Goal: Task Accomplishment & Management: Complete application form

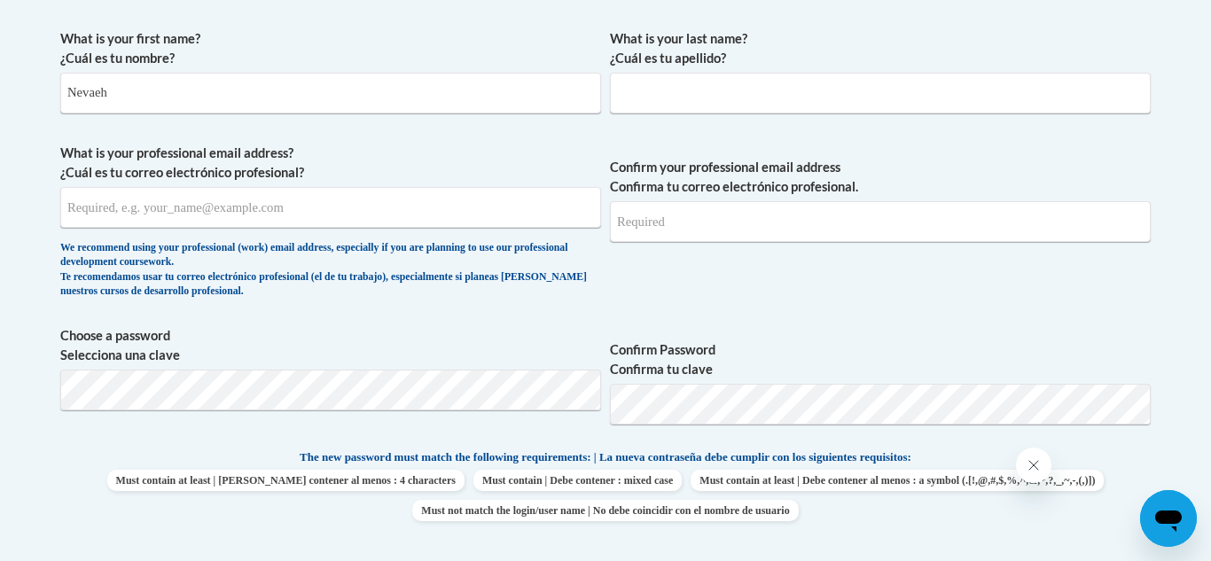
type input "Nevaeh"
click at [680, 106] on input "What is your last name? ¿Cuál es tu apellido?" at bounding box center [880, 93] width 541 height 41
type input "[PERSON_NAME]"
click at [324, 221] on input "What is your professional email address? ¿Cuál es tu correo electrónico profesi…" at bounding box center [330, 207] width 541 height 41
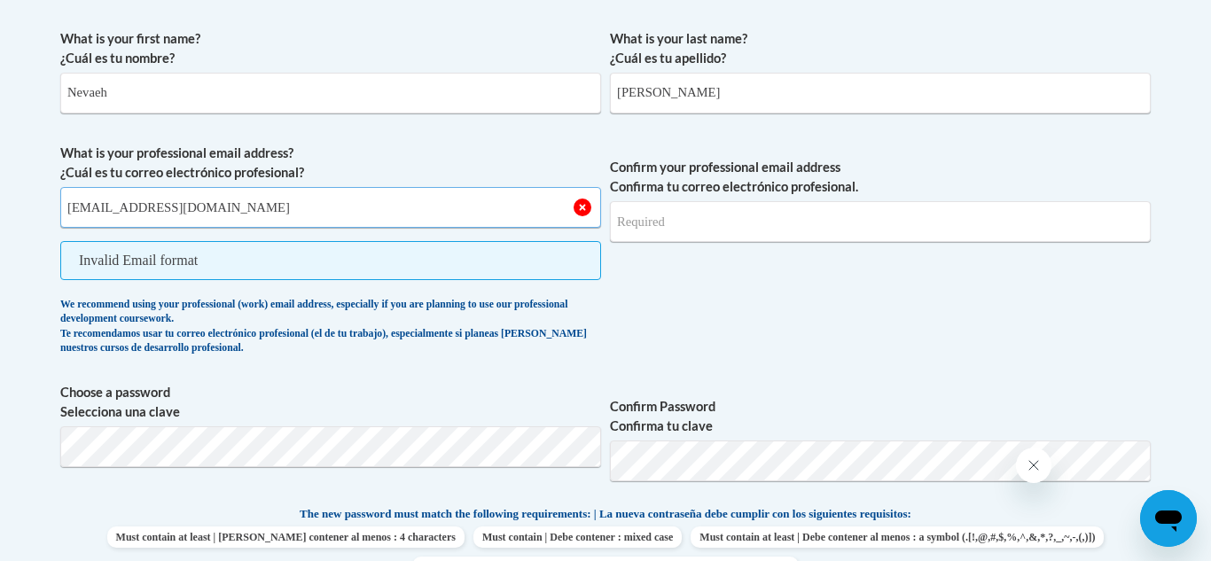
type input "[EMAIL_ADDRESS][DOMAIN_NAME]"
click at [762, 205] on input "Confirm your professional email address Confirma tu correo electrónico profesio…" at bounding box center [880, 221] width 541 height 41
click at [110, 215] on input "[EMAIL_ADDRESS][DOMAIN_NAME]" at bounding box center [330, 207] width 541 height 41
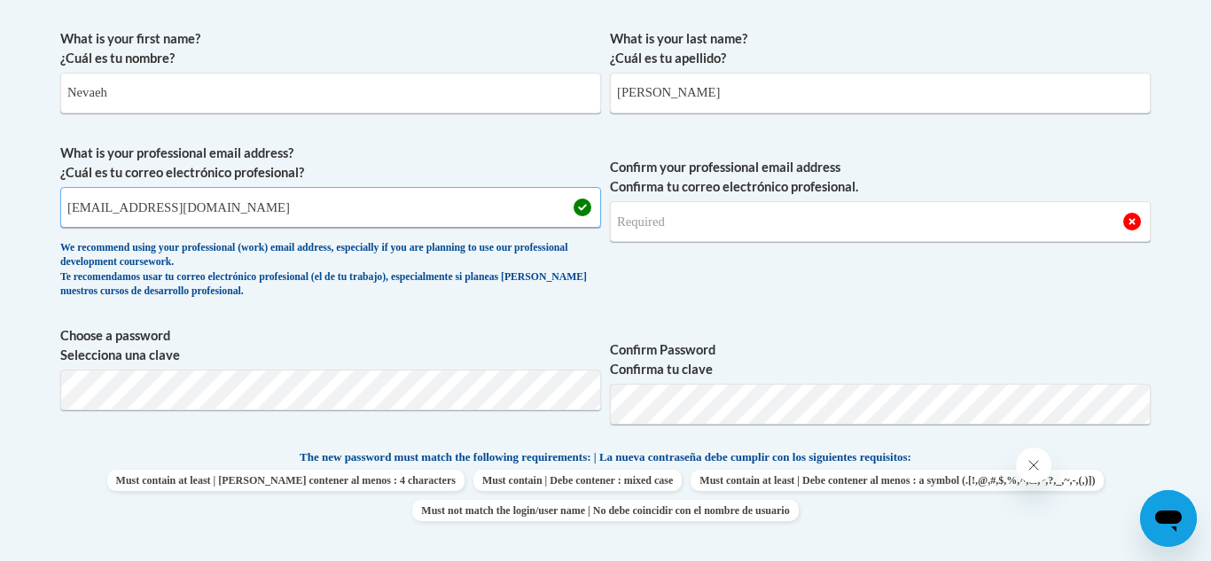
click at [110, 215] on input "[EMAIL_ADDRESS][DOMAIN_NAME]" at bounding box center [330, 207] width 541 height 41
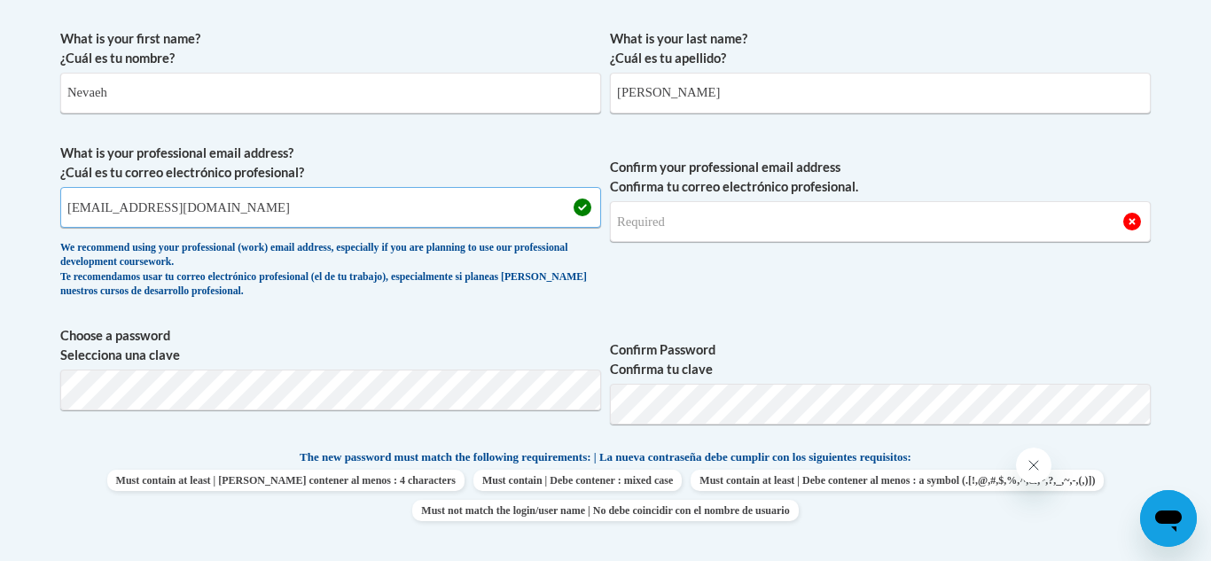
click at [110, 215] on input "[EMAIL_ADDRESS][DOMAIN_NAME]" at bounding box center [330, 207] width 541 height 41
click at [725, 232] on input "Confirm your professional email address Confirma tu correo electrónico profesio…" at bounding box center [880, 221] width 541 height 41
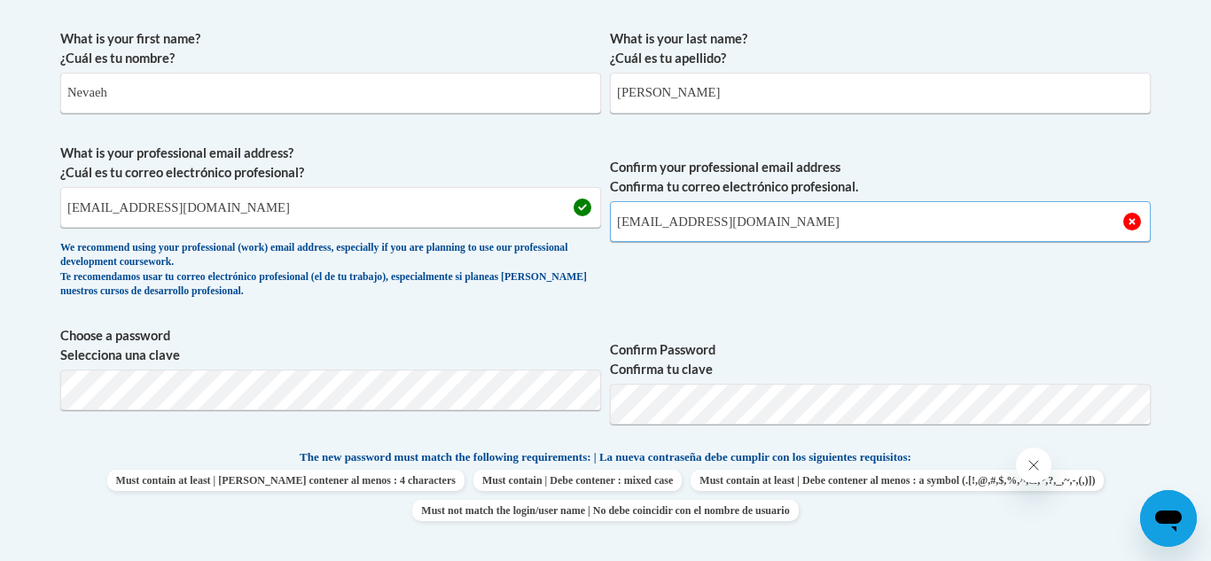
type input "[EMAIL_ADDRESS][DOMAIN_NAME]"
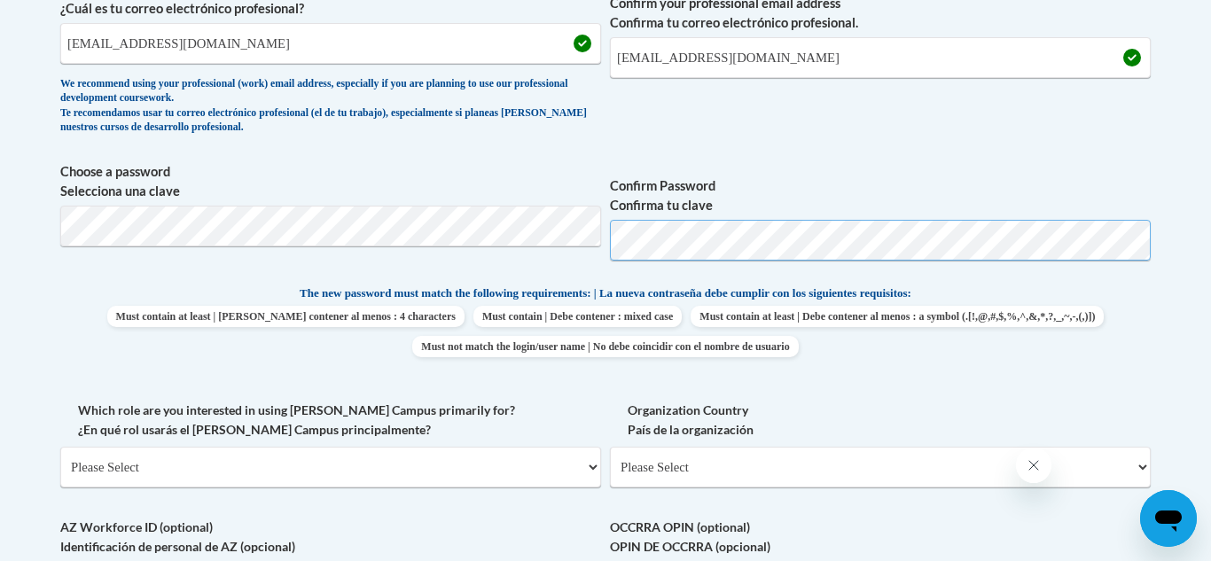
scroll to position [680, 0]
click at [956, 390] on div "What is your first name? ¿Cuál es tu nombre? Nevaeh What is your last name? ¿Cu…" at bounding box center [605, 259] width 1090 height 809
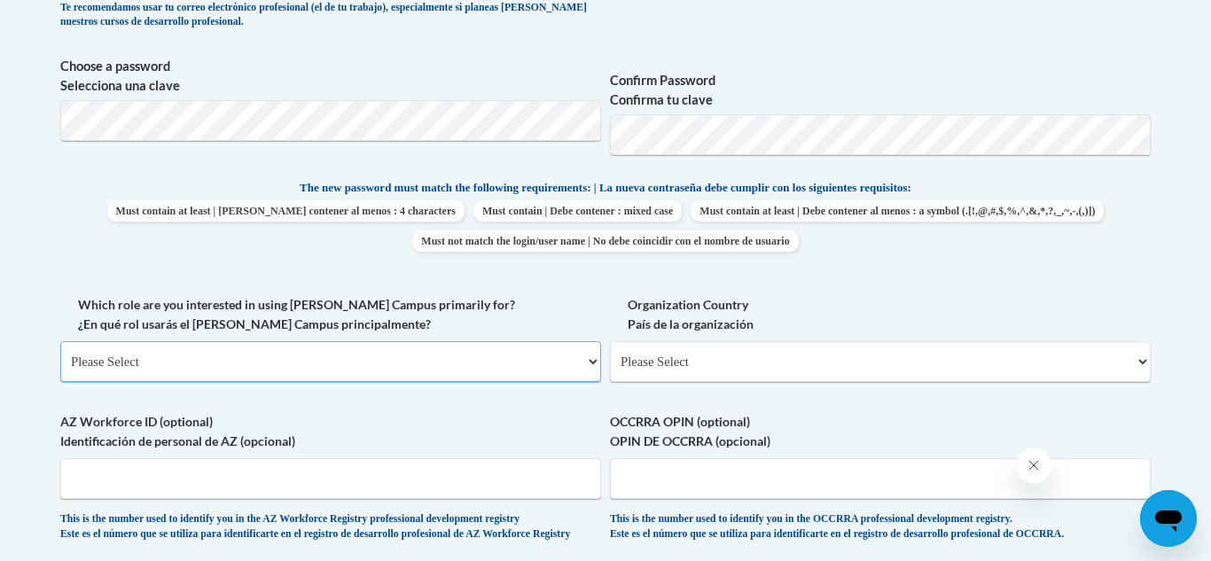
click at [357, 354] on select "Please Select College/University | Colegio/Universidad Community/Nonprofit Part…" at bounding box center [330, 361] width 541 height 41
select select "fbf2d438-af2f-41f8-98f1-81c410e29de3"
click at [60, 341] on select "Please Select College/University | Colegio/Universidad Community/Nonprofit Part…" at bounding box center [330, 361] width 541 height 41
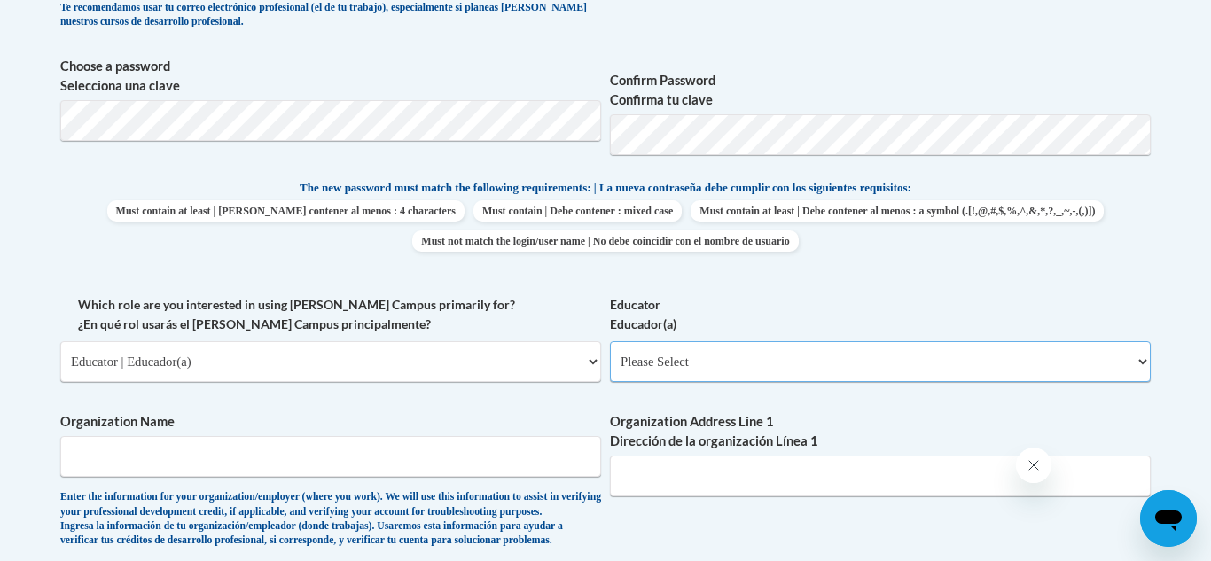
click at [694, 360] on select "Please Select Early Learning/Daycare Teacher/Family Home Care Provider | Maestr…" at bounding box center [880, 361] width 541 height 41
select select "5e2af403-4f2c-4e49-a02f-103e55d7b75b"
click at [610, 341] on select "Please Select Early Learning/Daycare Teacher/Family Home Care Provider | Maestr…" at bounding box center [880, 361] width 541 height 41
click at [251, 449] on input "Organization Name" at bounding box center [330, 456] width 541 height 41
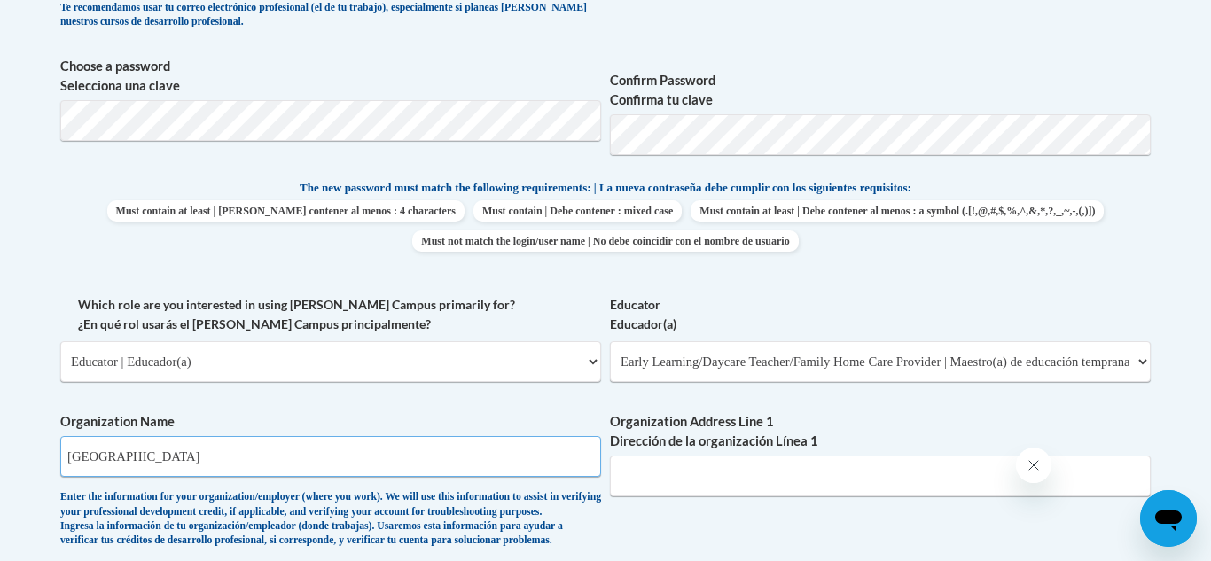
type input "[GEOGRAPHIC_DATA]"
click at [786, 483] on input "Organization Address Line 1 Dirección de la organización Línea 1" at bounding box center [880, 476] width 541 height 41
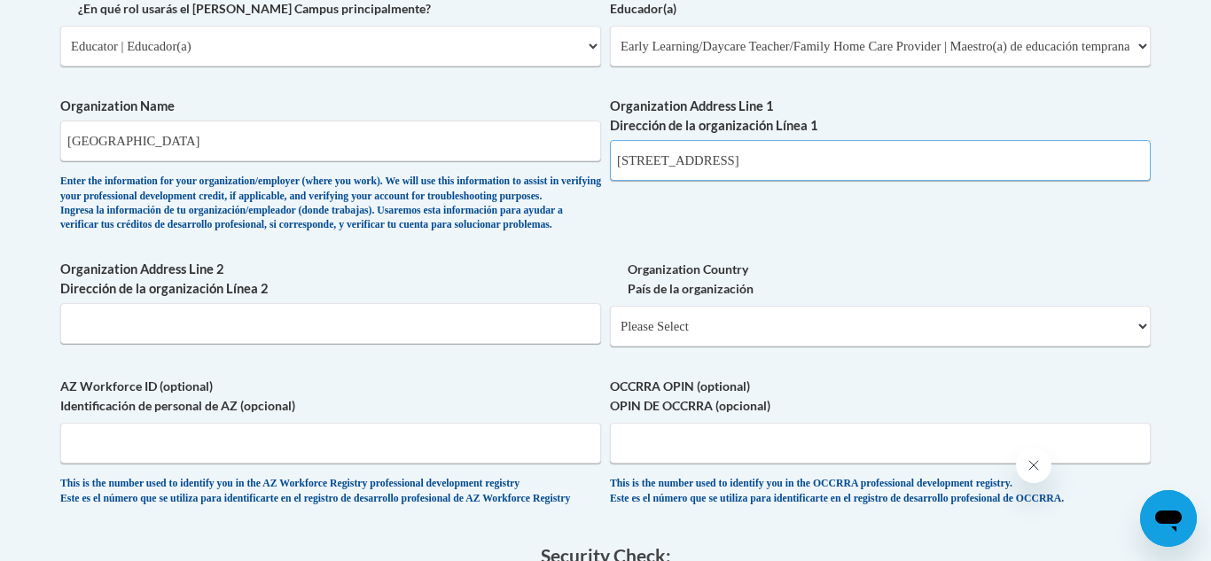
scroll to position [1121, 0]
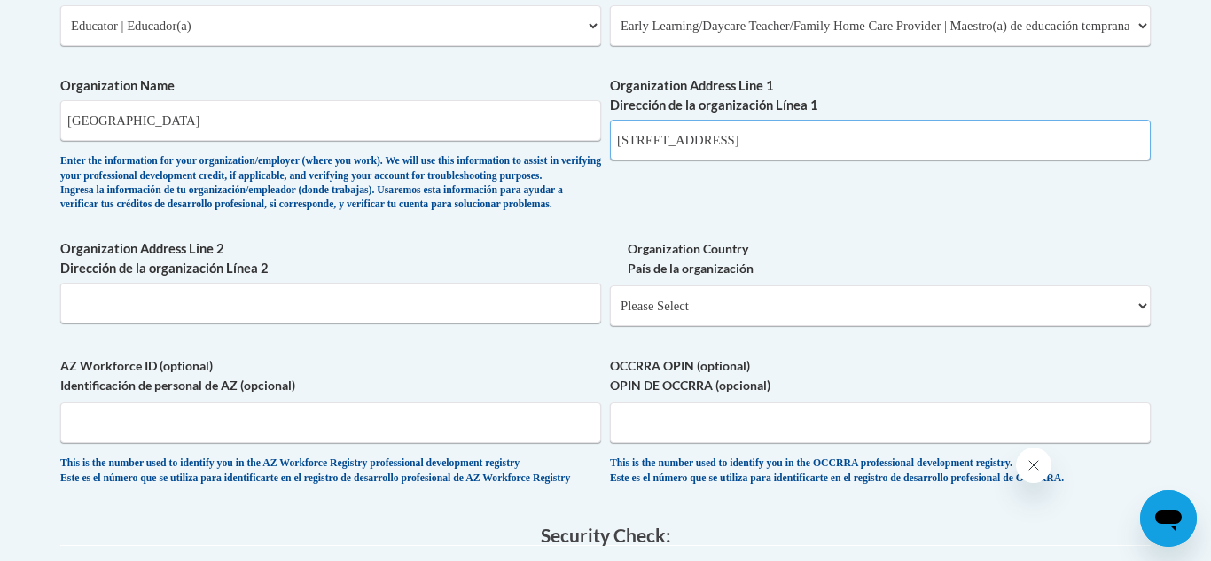
type input "[STREET_ADDRESS]"
click at [298, 324] on input "Organization Address Line 2 Dirección de la organización Línea 2" at bounding box center [330, 303] width 541 height 41
click at [187, 443] on input "AZ Workforce ID (optional) Identificación de personal de AZ (opcional)" at bounding box center [330, 423] width 541 height 41
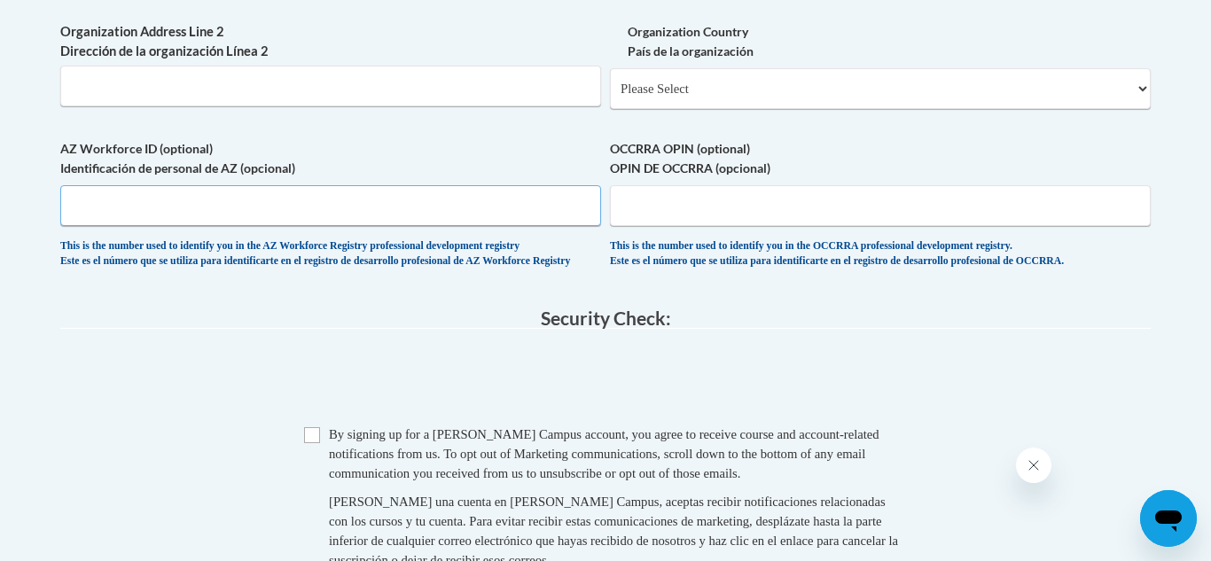
scroll to position [1336, 0]
click at [803, 111] on select "Please Select [GEOGRAPHIC_DATA] | [GEOGRAPHIC_DATA] Outside of [GEOGRAPHIC_DATA…" at bounding box center [880, 90] width 541 height 41
select select "ad49bcad-a171-4b2e-b99c-48b446064914"
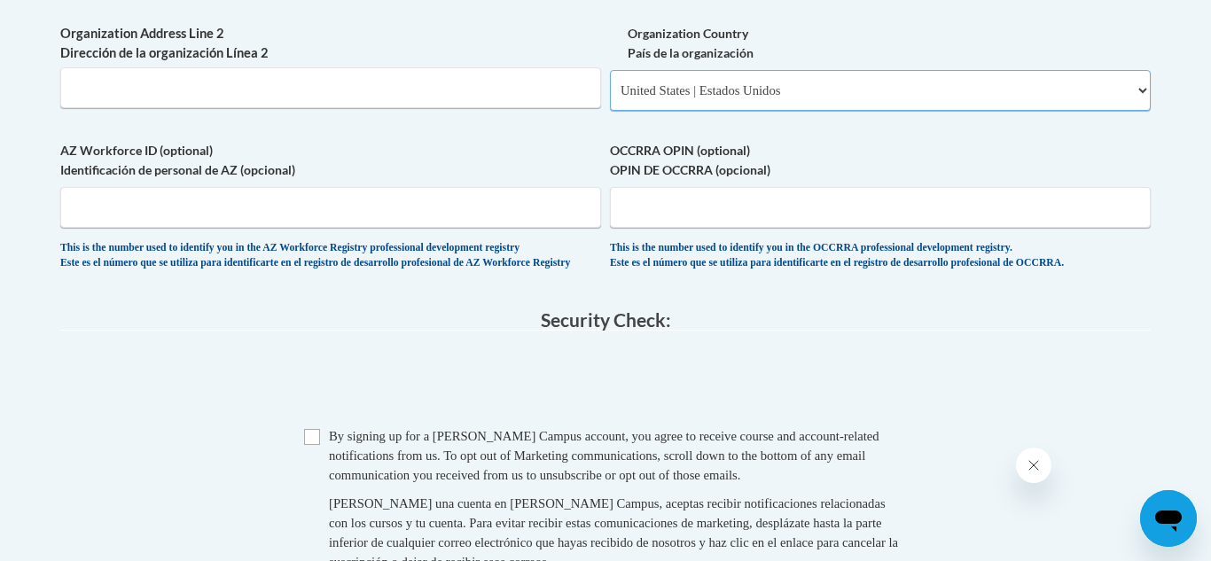
click at [610, 98] on select "Please Select [GEOGRAPHIC_DATA] | [GEOGRAPHIC_DATA] Outside of [GEOGRAPHIC_DATA…" at bounding box center [880, 90] width 541 height 41
select select
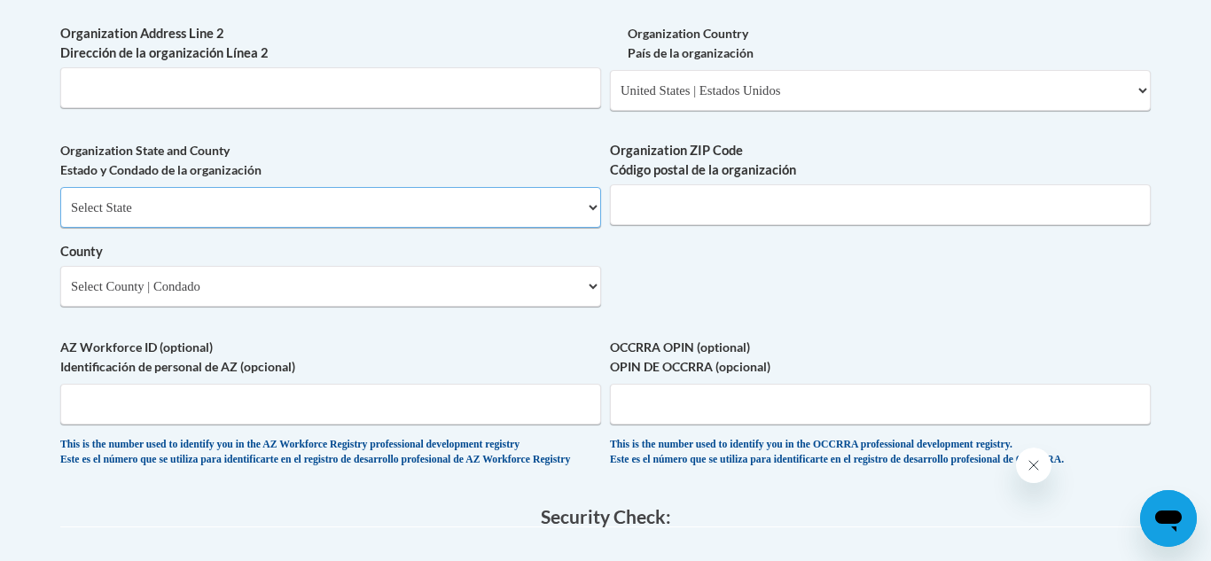
click at [323, 221] on select "Select State [US_STATE] [US_STATE] [US_STATE] [US_STATE] [US_STATE] [US_STATE] …" at bounding box center [330, 207] width 541 height 41
select select "[US_STATE]"
click at [60, 216] on select "Select State [US_STATE] [US_STATE] [US_STATE] [US_STATE] [US_STATE] [US_STATE] …" at bounding box center [330, 207] width 541 height 41
click at [242, 307] on select "County" at bounding box center [330, 286] width 541 height 41
click at [537, 304] on select "County" at bounding box center [330, 286] width 541 height 41
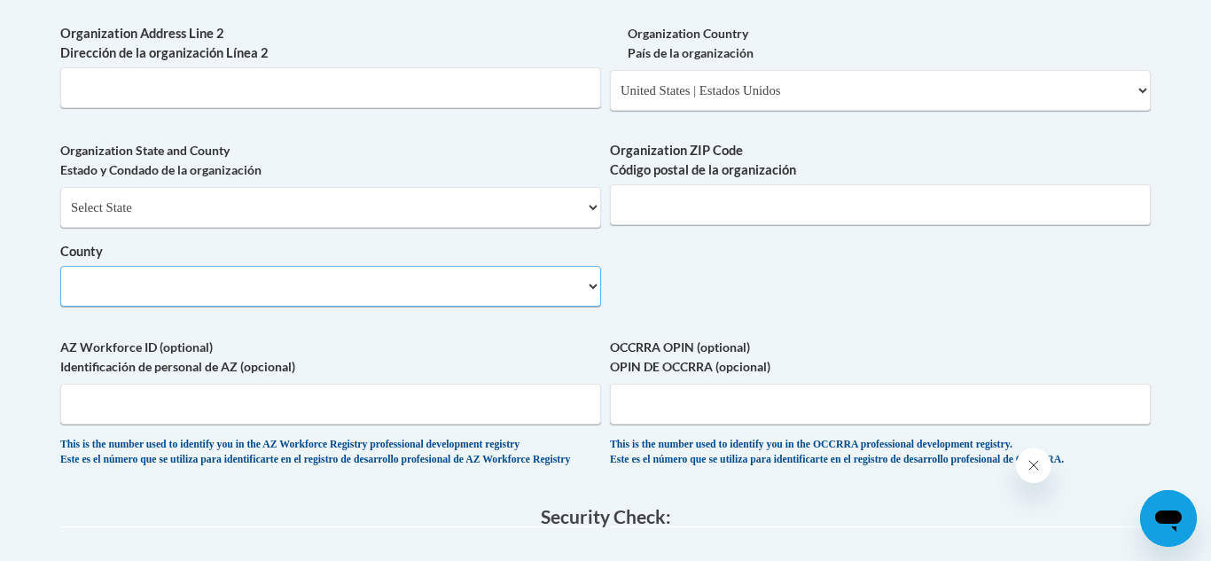
click at [537, 304] on select "County" at bounding box center [330, 286] width 541 height 41
click at [648, 225] on input "Organization ZIP Code Código postal de la organización" at bounding box center [880, 204] width 541 height 41
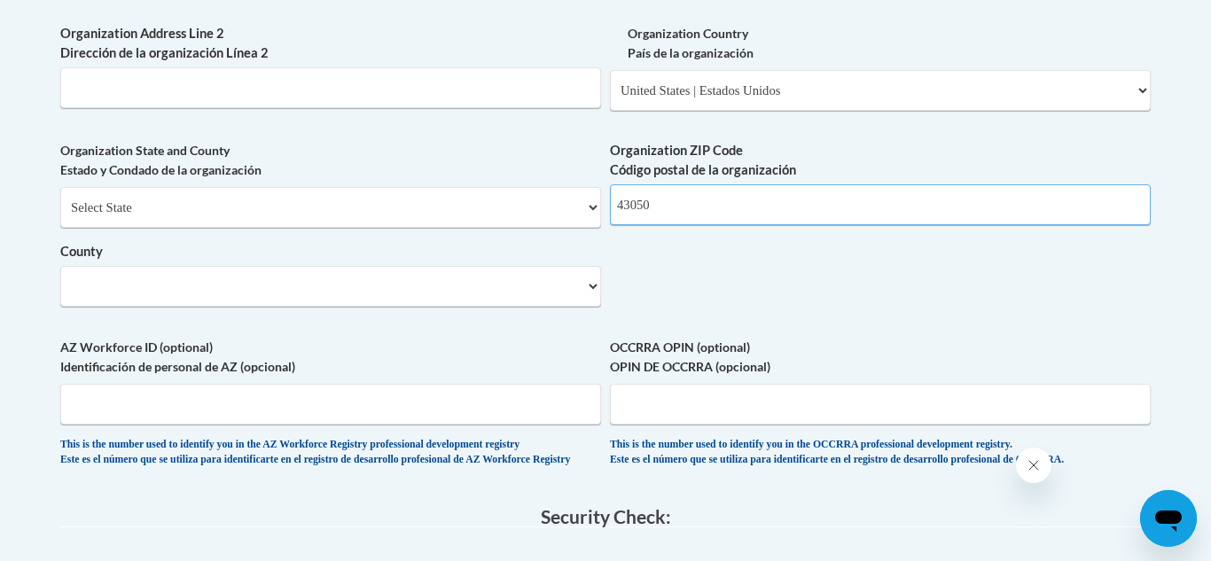
type input "43050"
click at [552, 307] on select "County" at bounding box center [330, 286] width 541 height 41
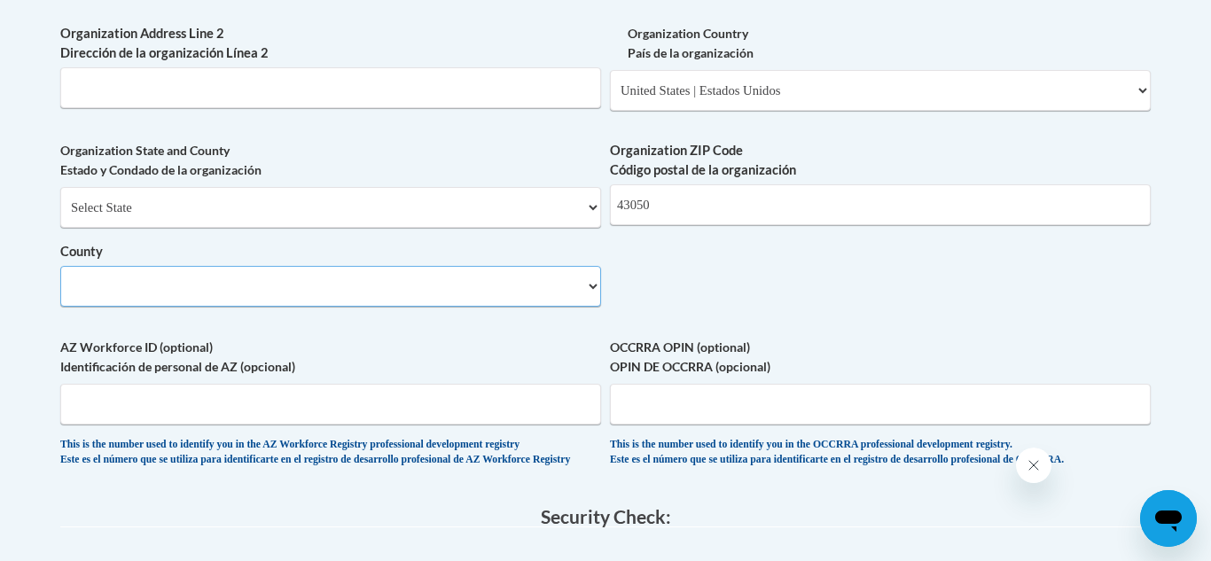
click at [552, 307] on select "County" at bounding box center [330, 286] width 541 height 41
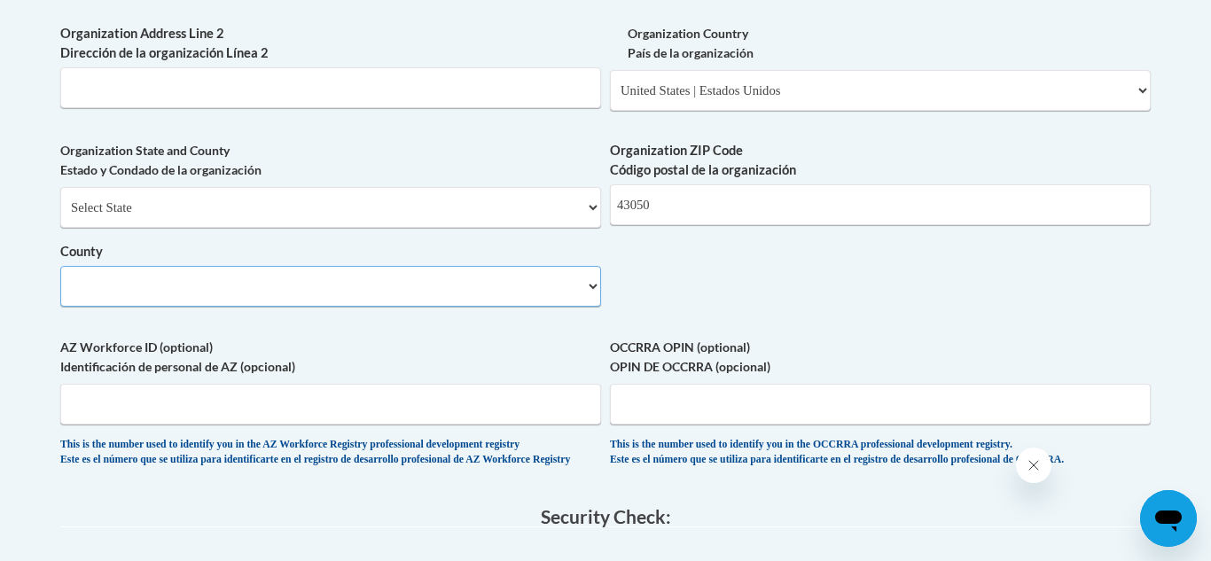
click at [552, 307] on select "County" at bounding box center [330, 286] width 541 height 41
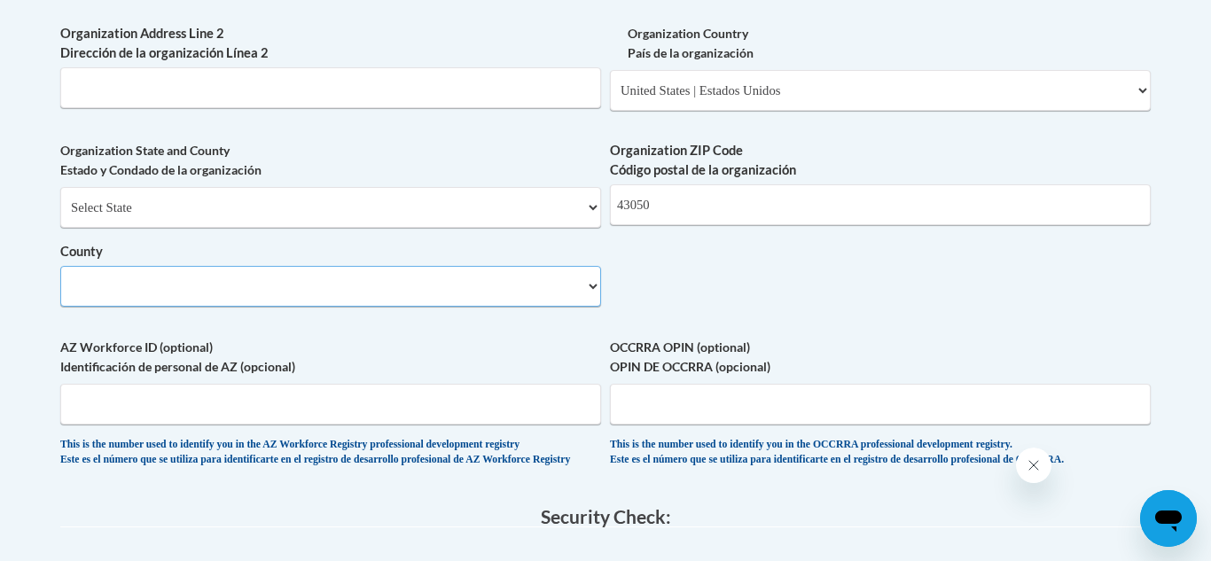
click at [552, 307] on select "County" at bounding box center [330, 286] width 541 height 41
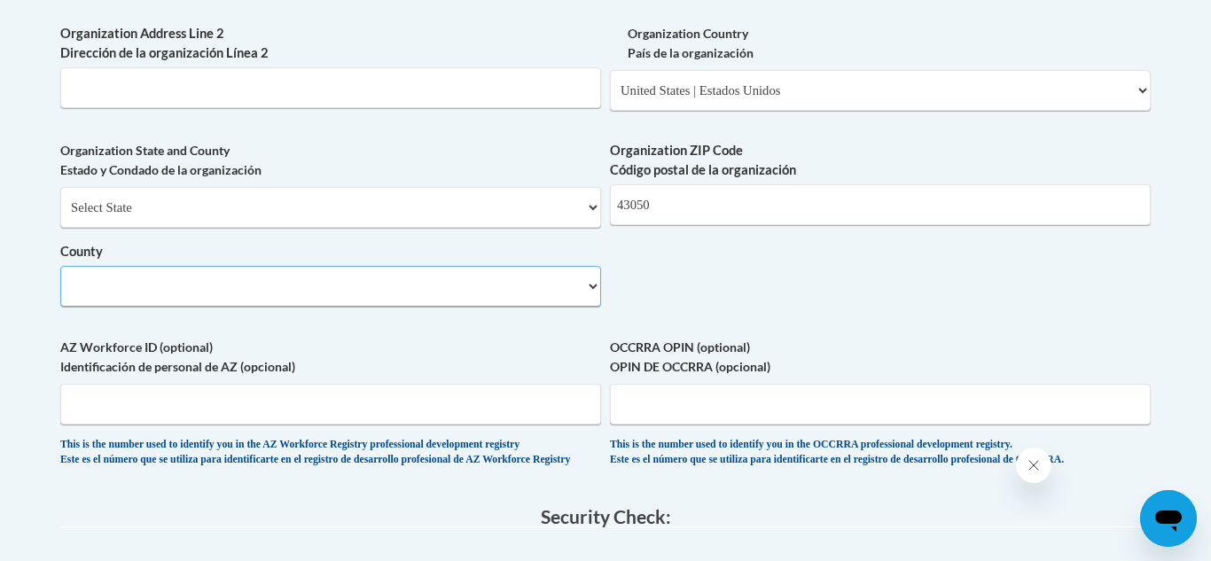
click at [552, 307] on select "County" at bounding box center [330, 286] width 541 height 41
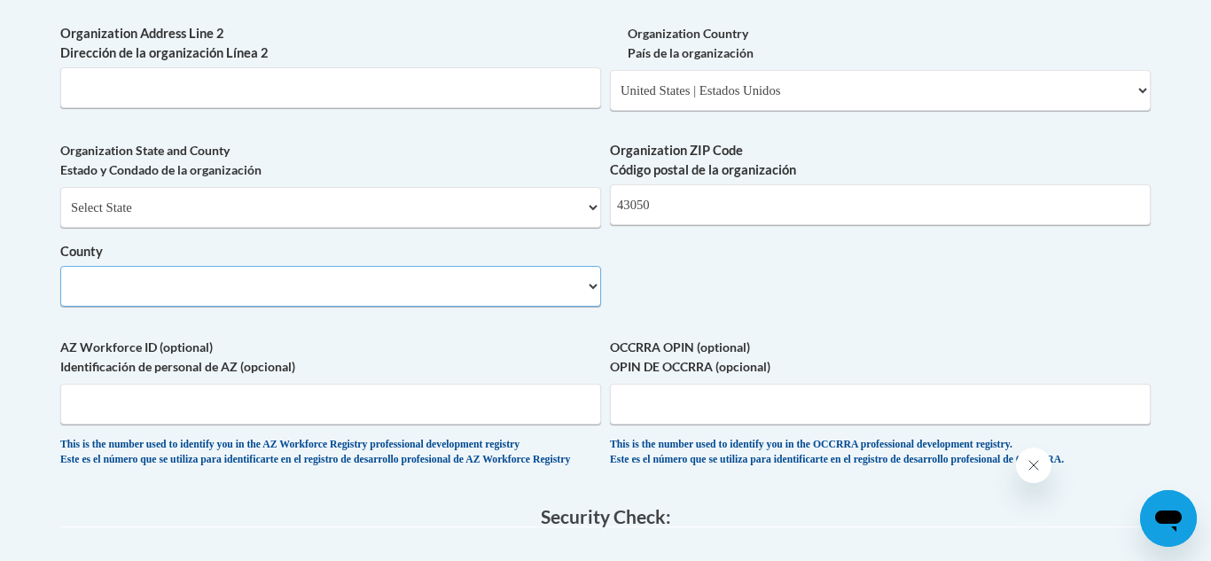
click at [552, 307] on select "County" at bounding box center [330, 286] width 541 height 41
click at [737, 425] on input "OCCRRA OPIN (optional) OPIN DE OCCRRA (opcional)" at bounding box center [880, 404] width 541 height 41
type input "11405034"
click at [582, 307] on select "County" at bounding box center [330, 286] width 541 height 41
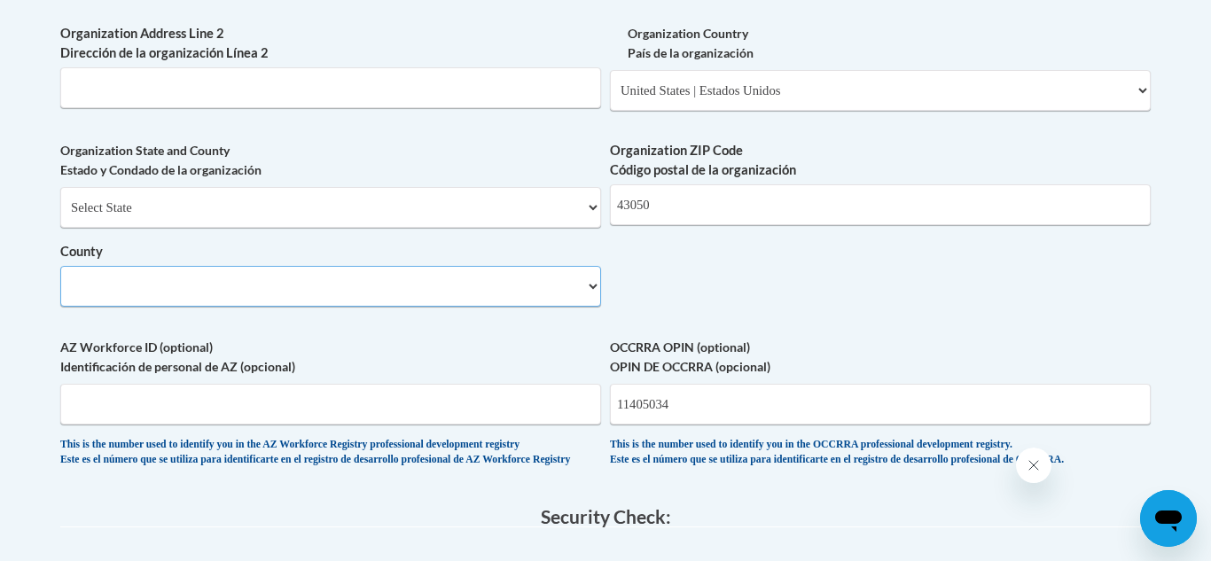
click at [582, 307] on select "County" at bounding box center [330, 286] width 541 height 41
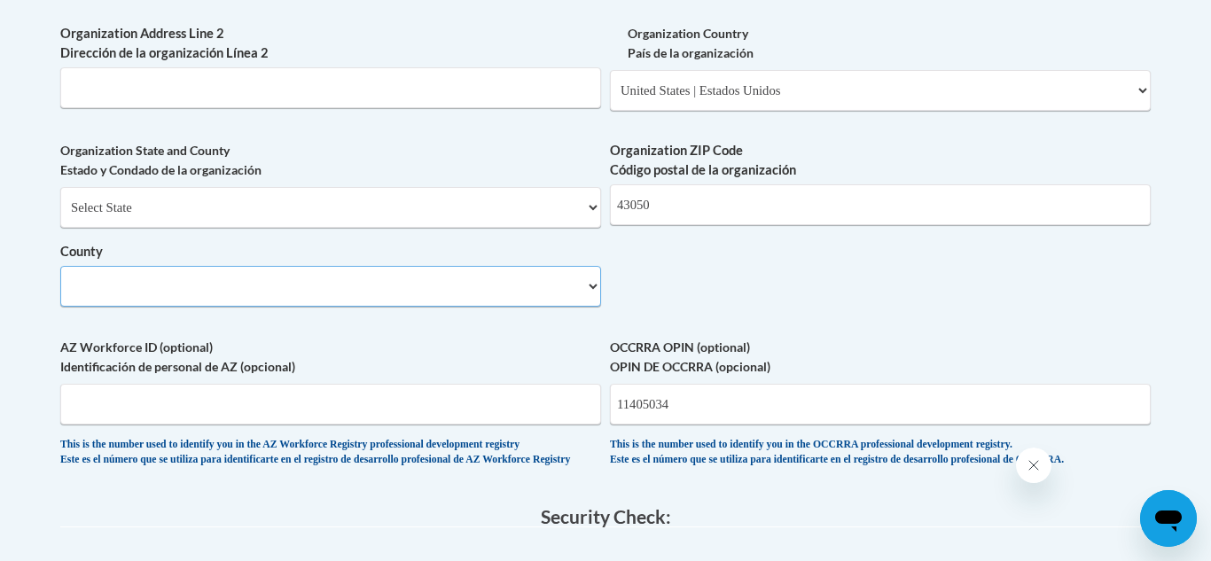
click at [582, 307] on select "County" at bounding box center [330, 286] width 541 height 41
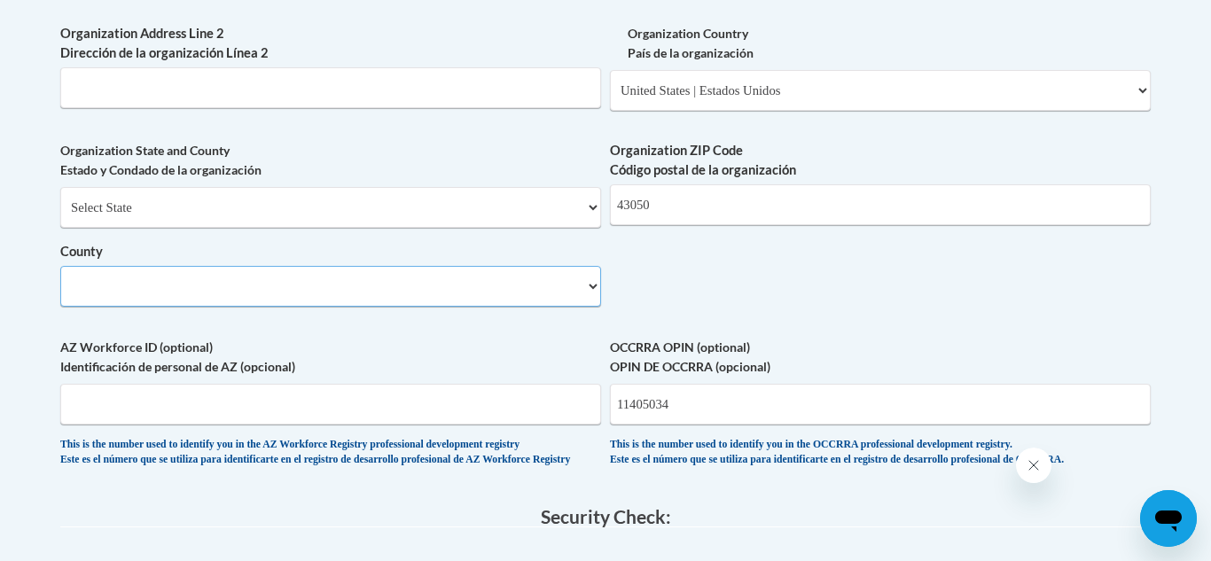
click at [582, 307] on select "County" at bounding box center [330, 286] width 541 height 41
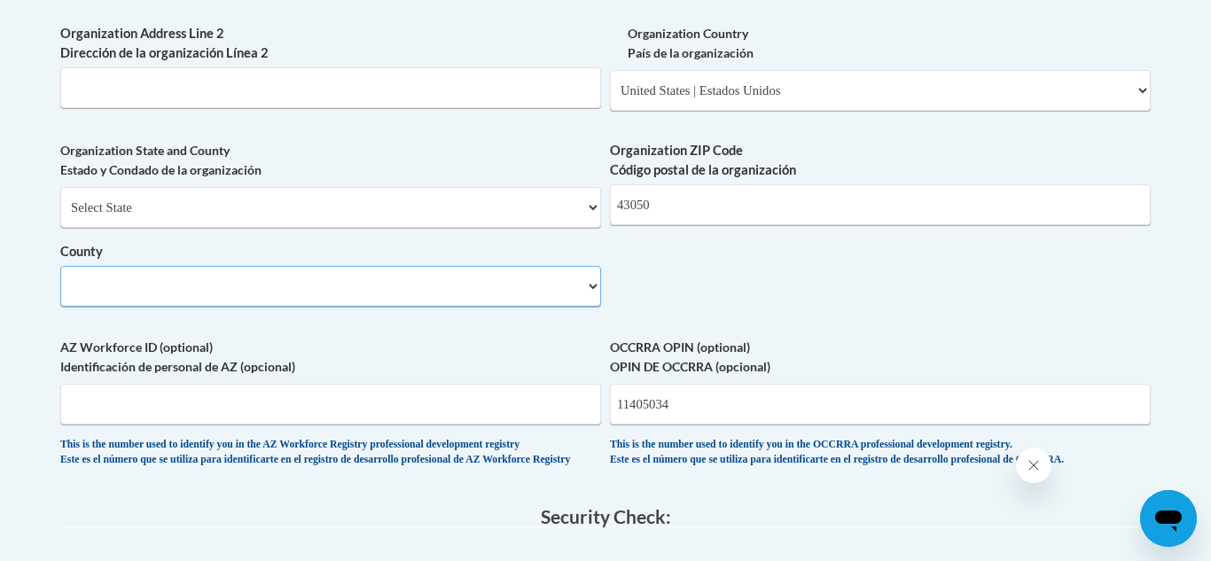
click at [582, 307] on select "County" at bounding box center [330, 286] width 541 height 41
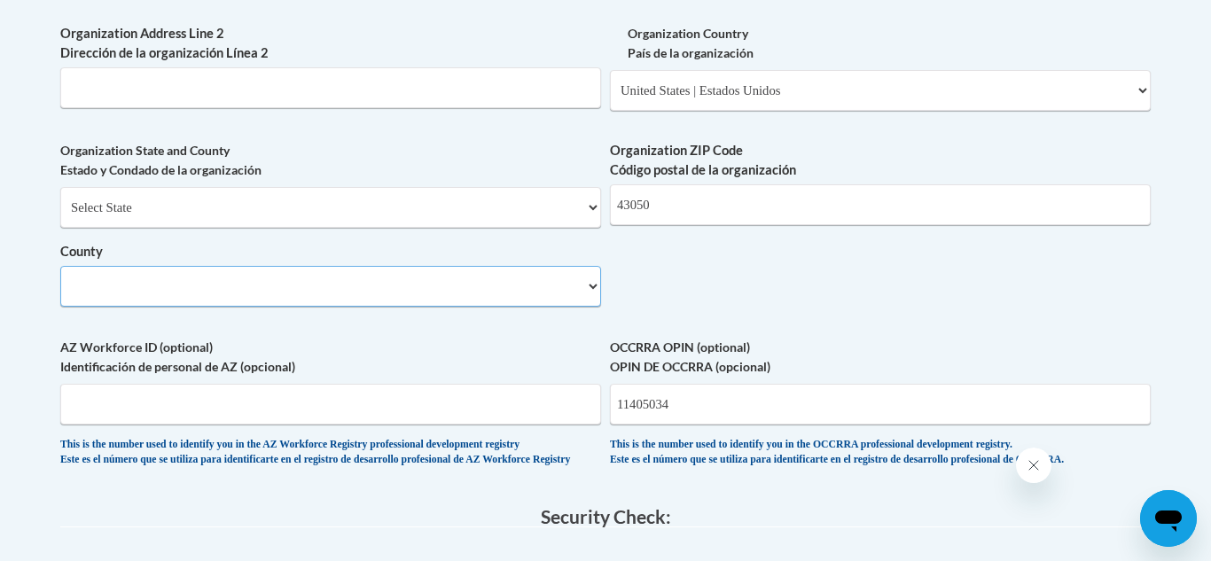
click at [582, 307] on select "County" at bounding box center [330, 286] width 541 height 41
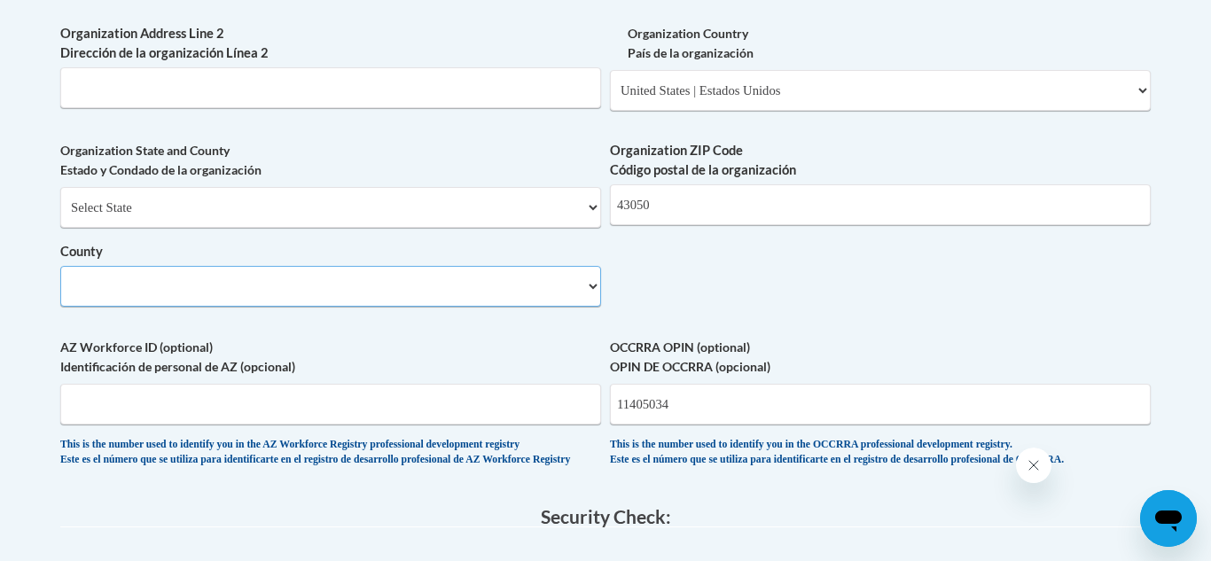
click at [582, 307] on select "County" at bounding box center [330, 286] width 541 height 41
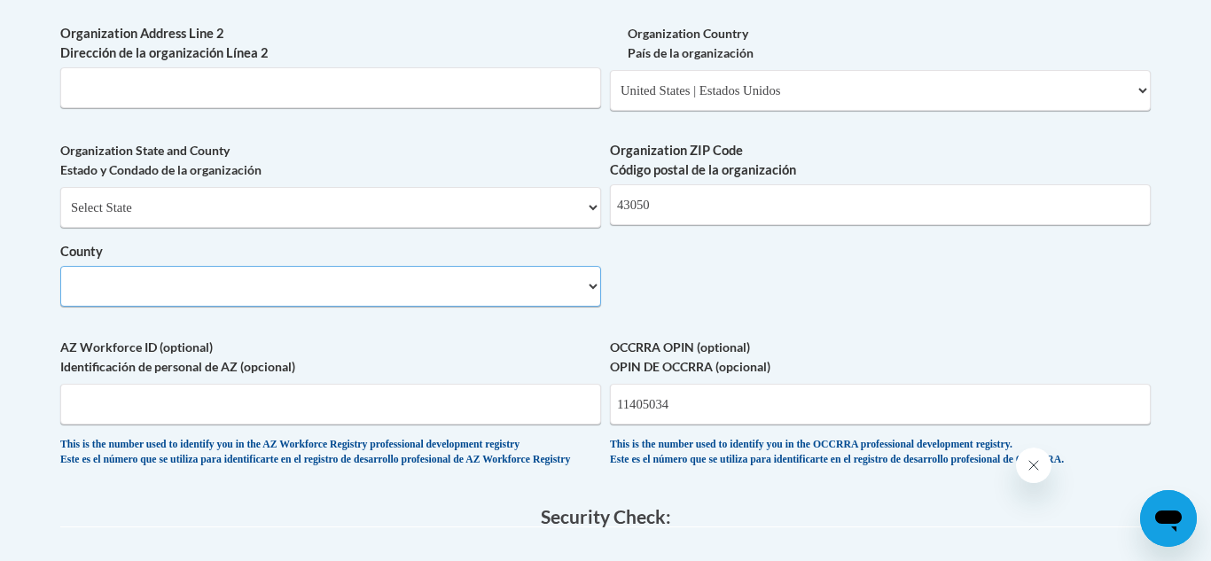
click at [582, 307] on select "County" at bounding box center [330, 286] width 541 height 41
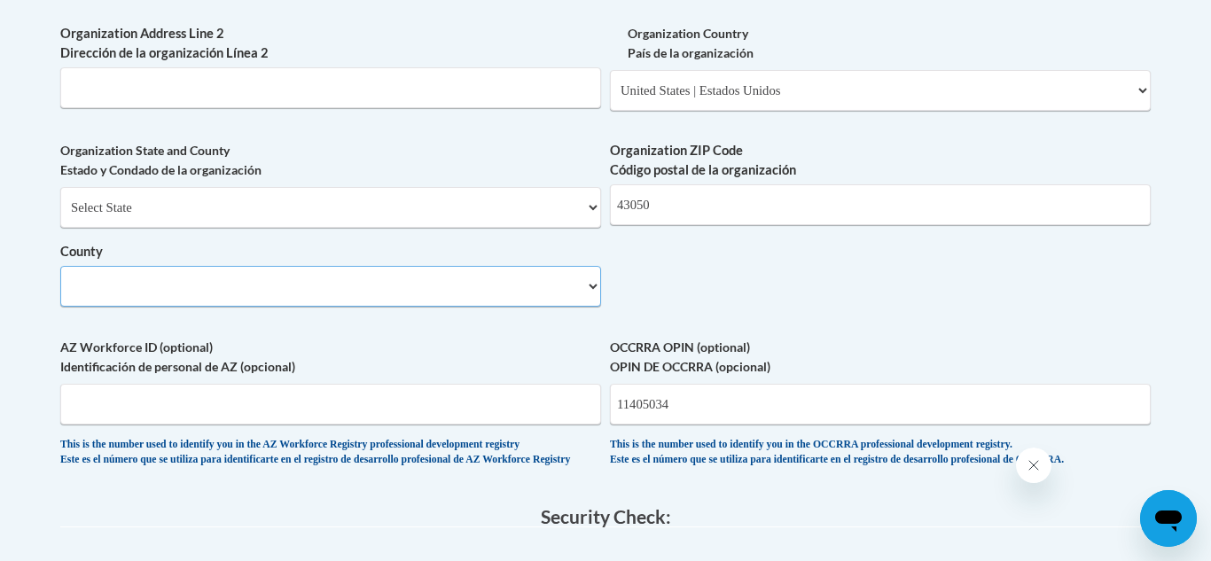
click at [582, 307] on select "County" at bounding box center [330, 286] width 541 height 41
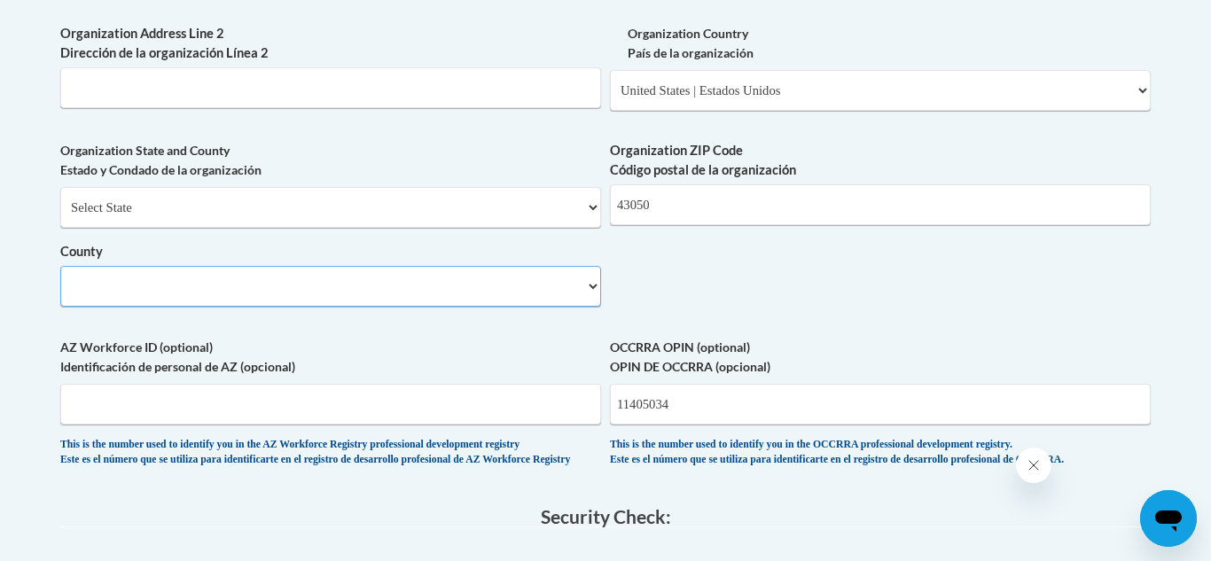
click at [582, 307] on select "County" at bounding box center [330, 286] width 541 height 41
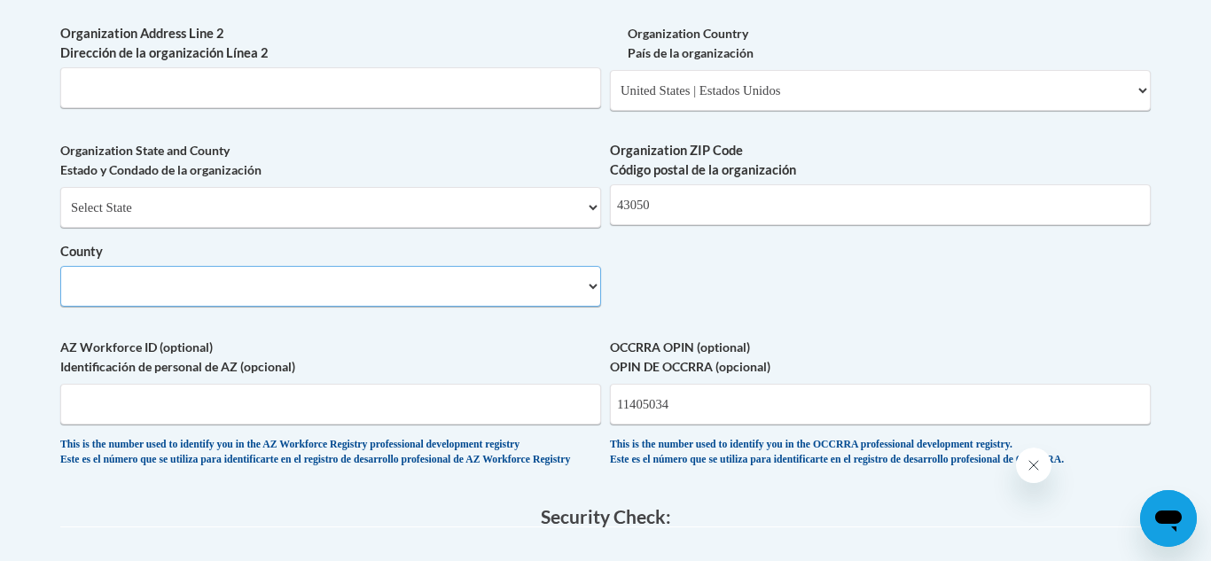
click at [582, 307] on select "County" at bounding box center [330, 286] width 541 height 41
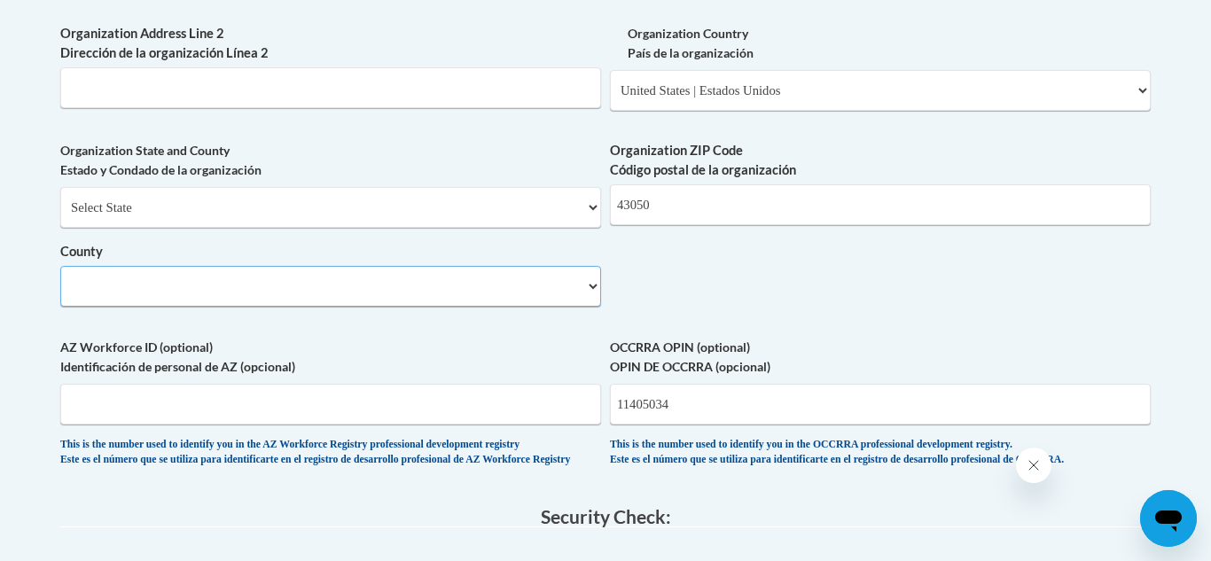
click at [582, 307] on select "County" at bounding box center [330, 286] width 541 height 41
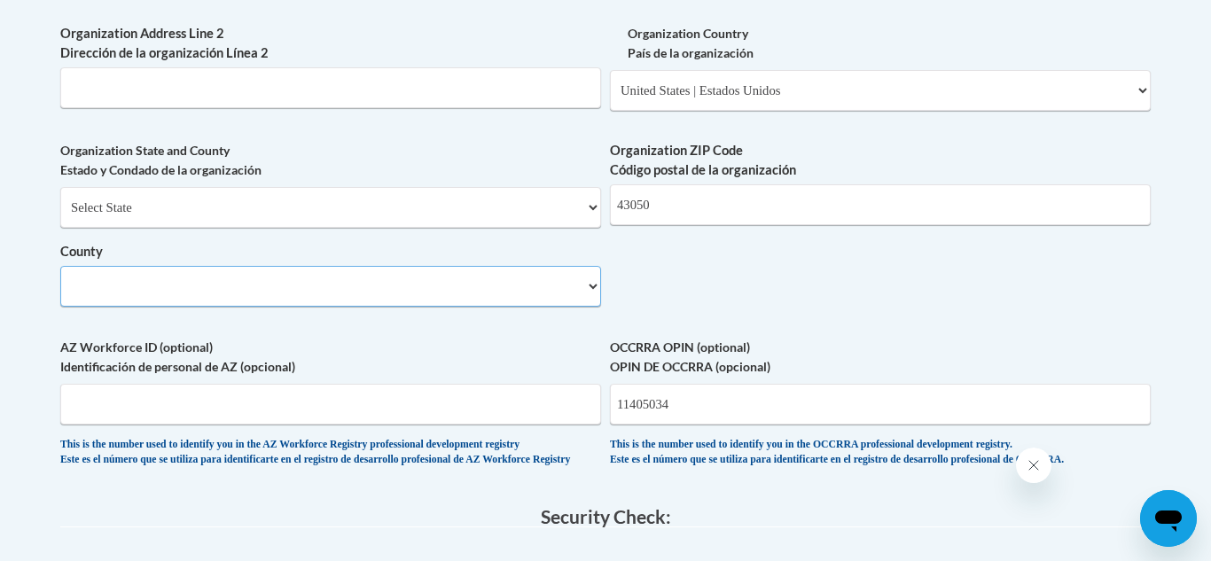
click at [582, 307] on select "County" at bounding box center [330, 286] width 541 height 41
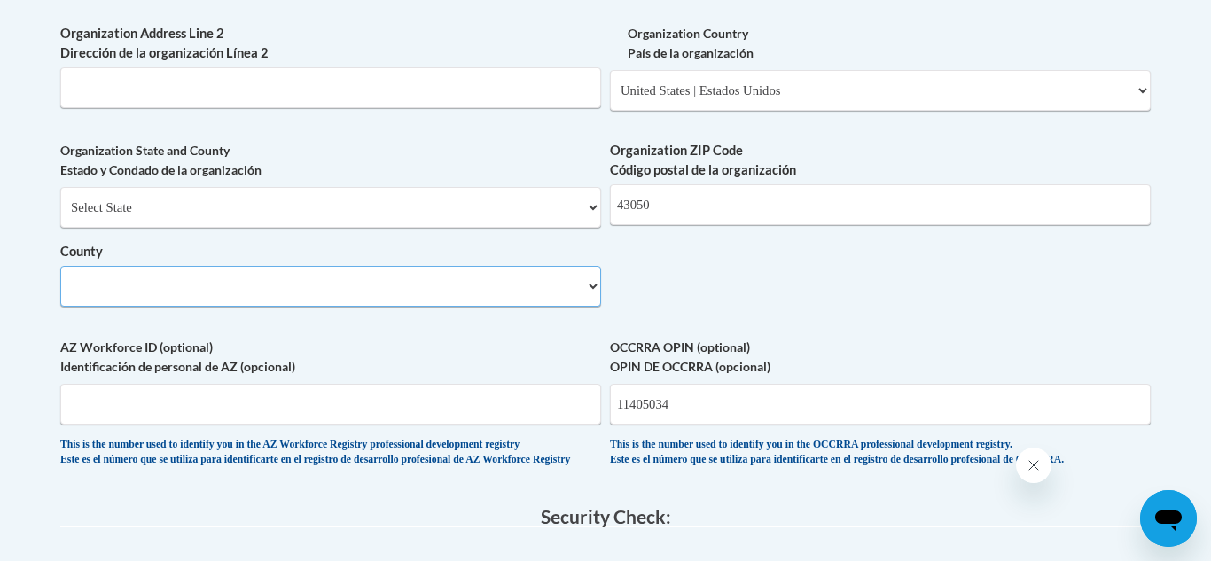
click at [582, 307] on select "County" at bounding box center [330, 286] width 541 height 41
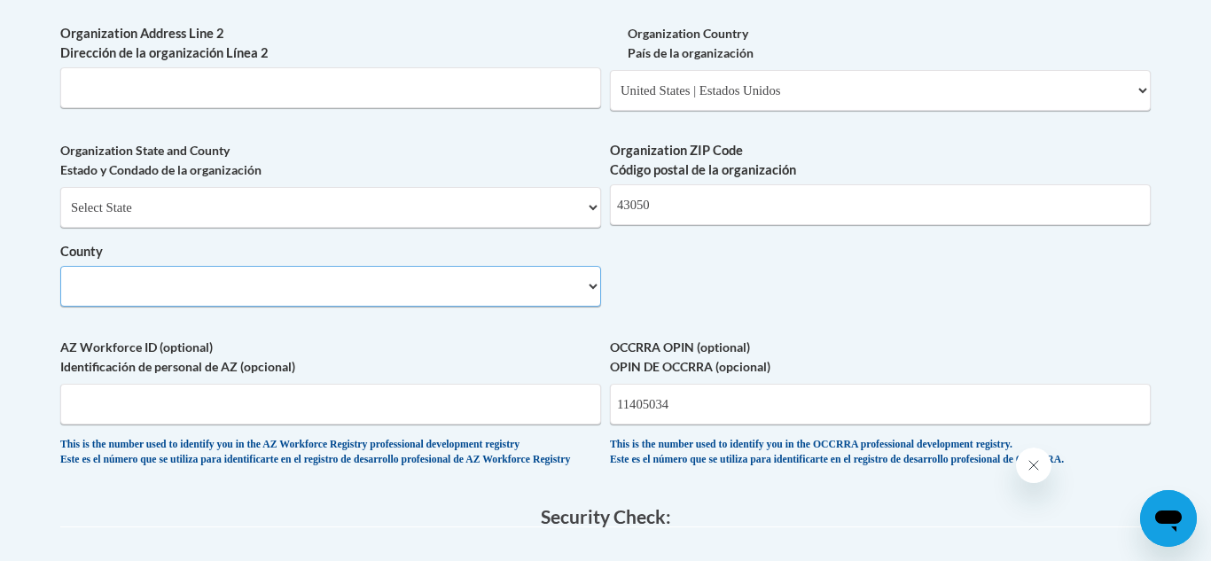
click at [582, 307] on select "County" at bounding box center [330, 286] width 541 height 41
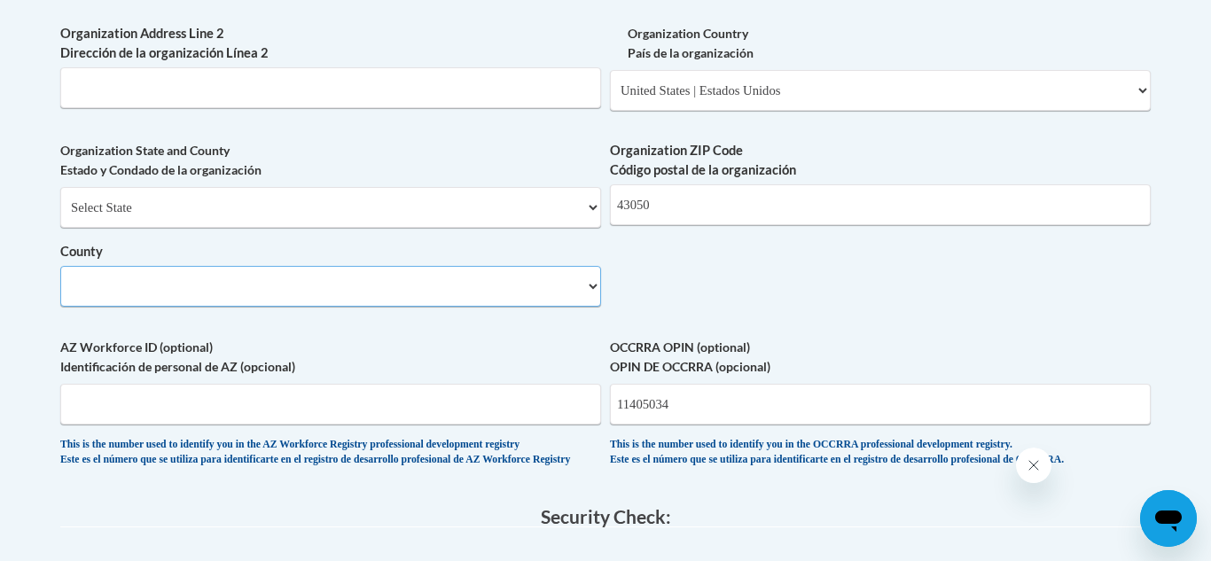
click at [582, 307] on select "County" at bounding box center [330, 286] width 541 height 41
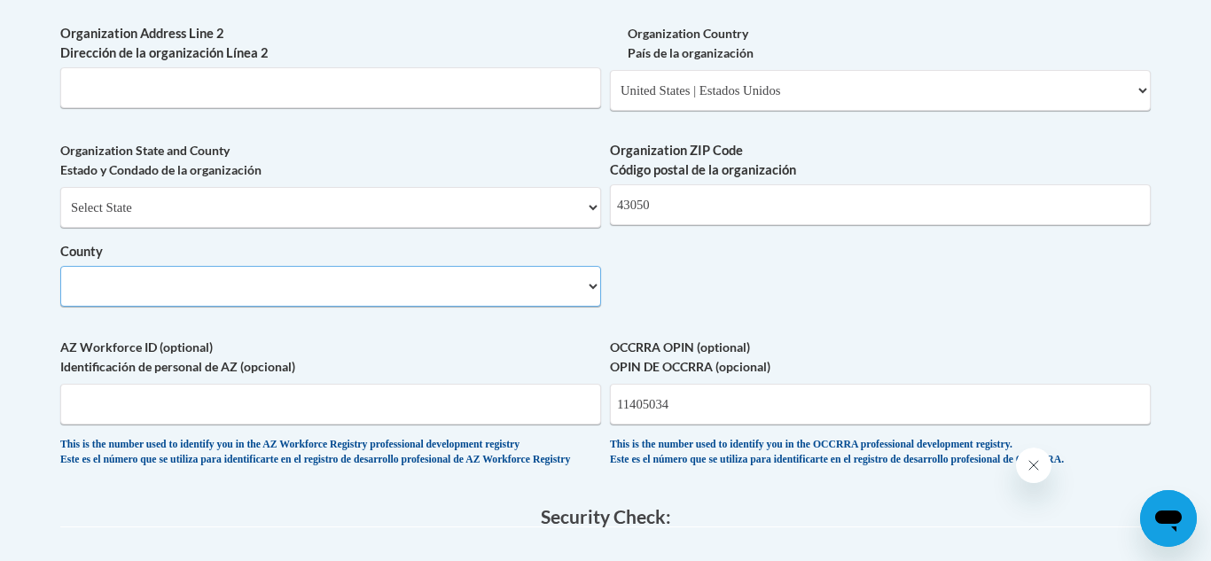
click at [582, 307] on select "County" at bounding box center [330, 286] width 541 height 41
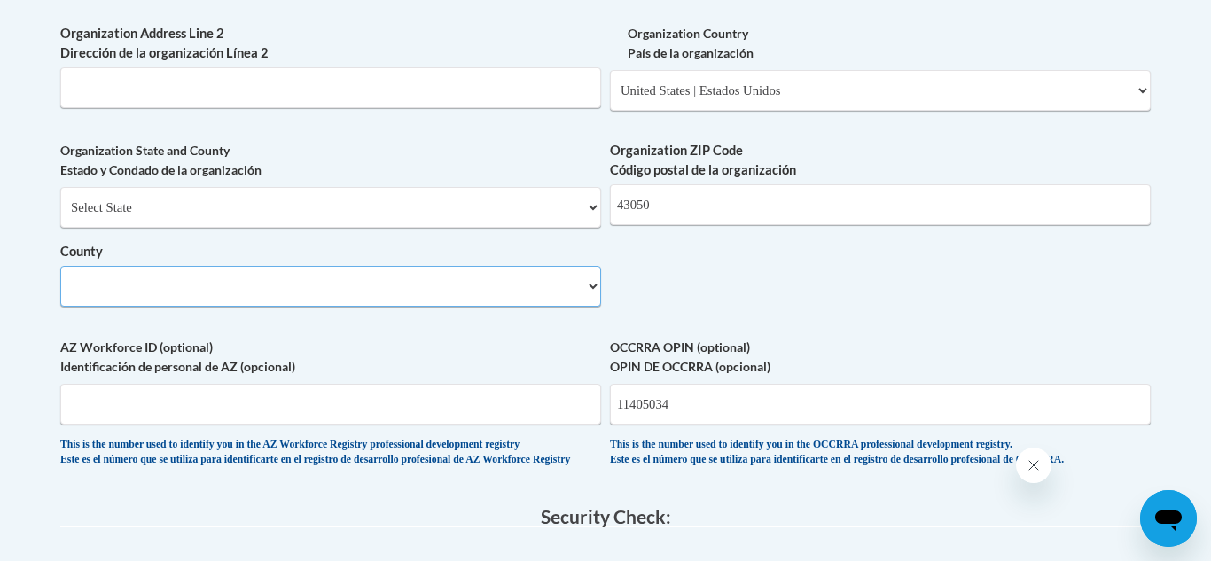
click at [582, 307] on select "County" at bounding box center [330, 286] width 541 height 41
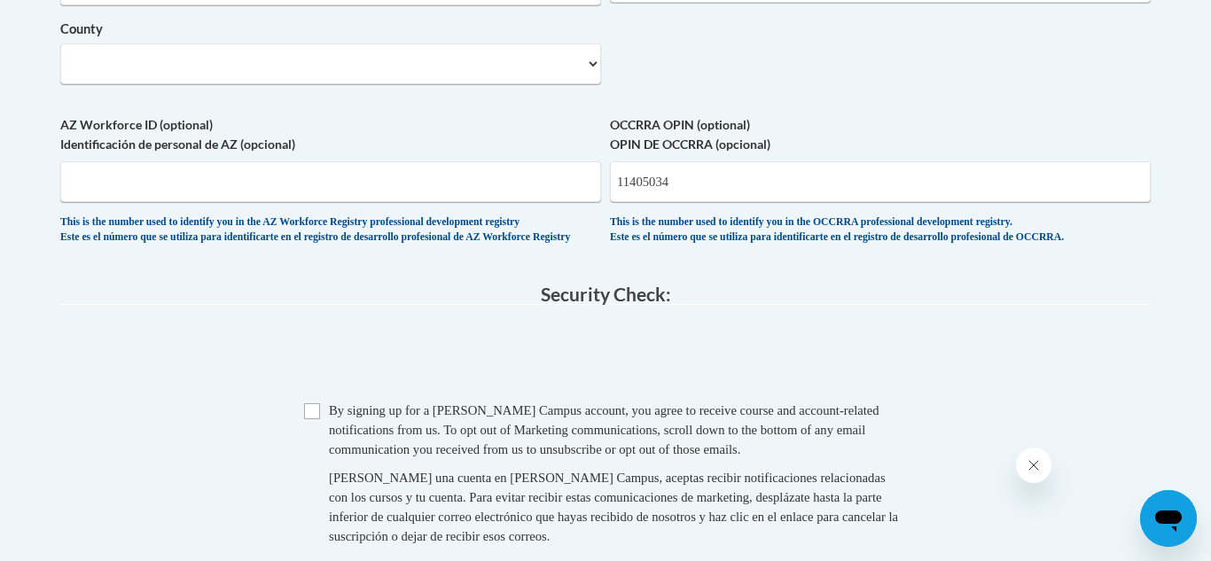
scroll to position [1764, 0]
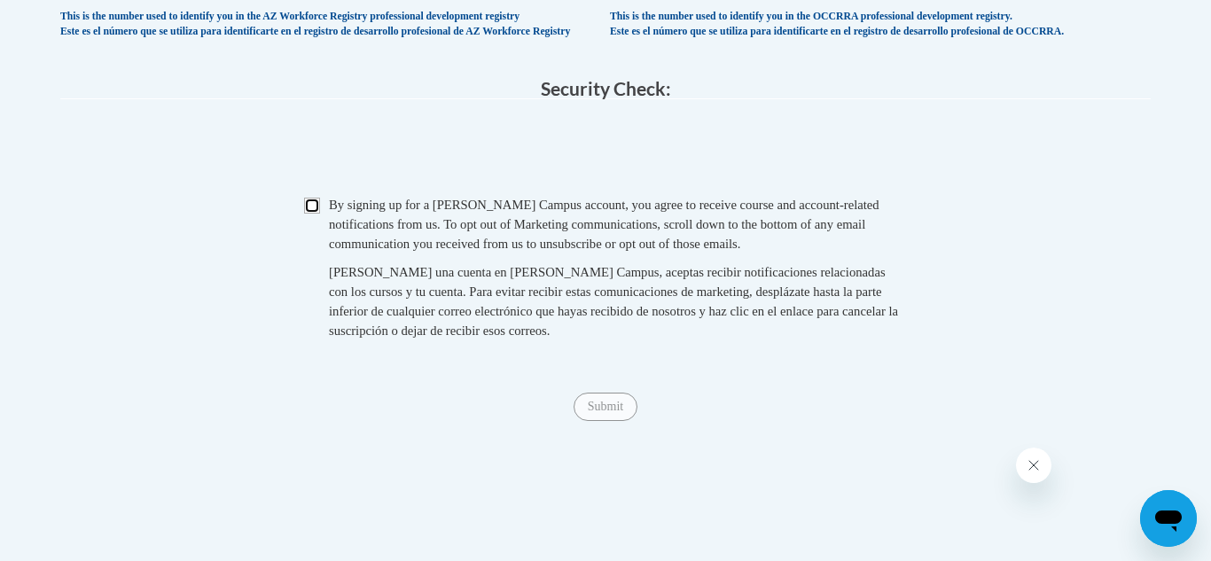
click at [311, 214] on input "Checkbox" at bounding box center [312, 206] width 16 height 16
checkbox input "true"
click at [621, 421] on input "Submit" at bounding box center [606, 407] width 64 height 28
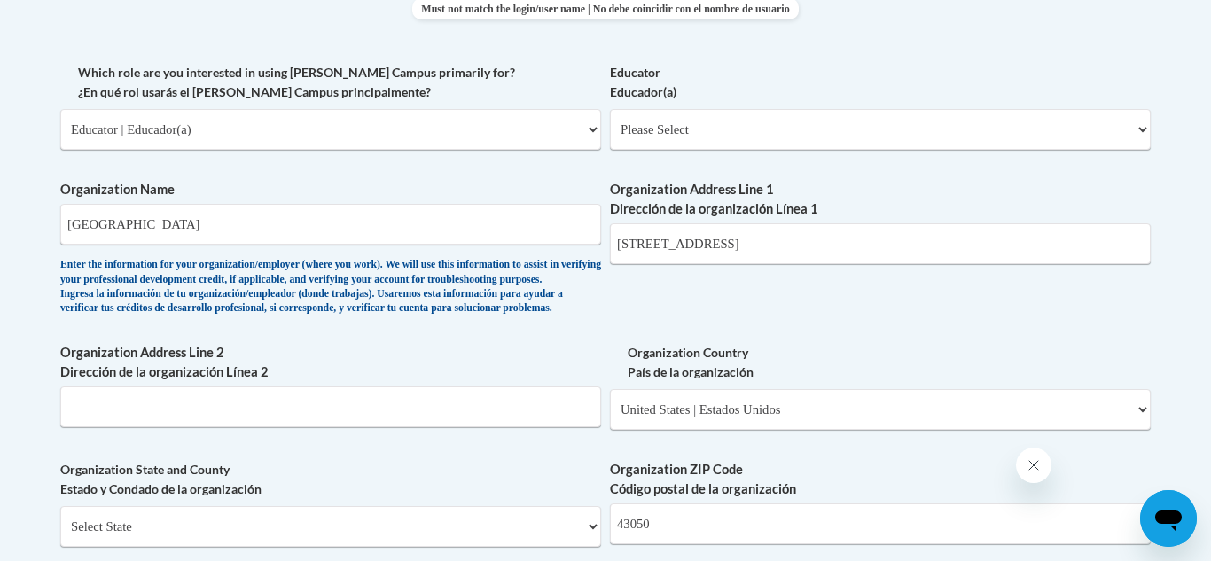
scroll to position [1024, 0]
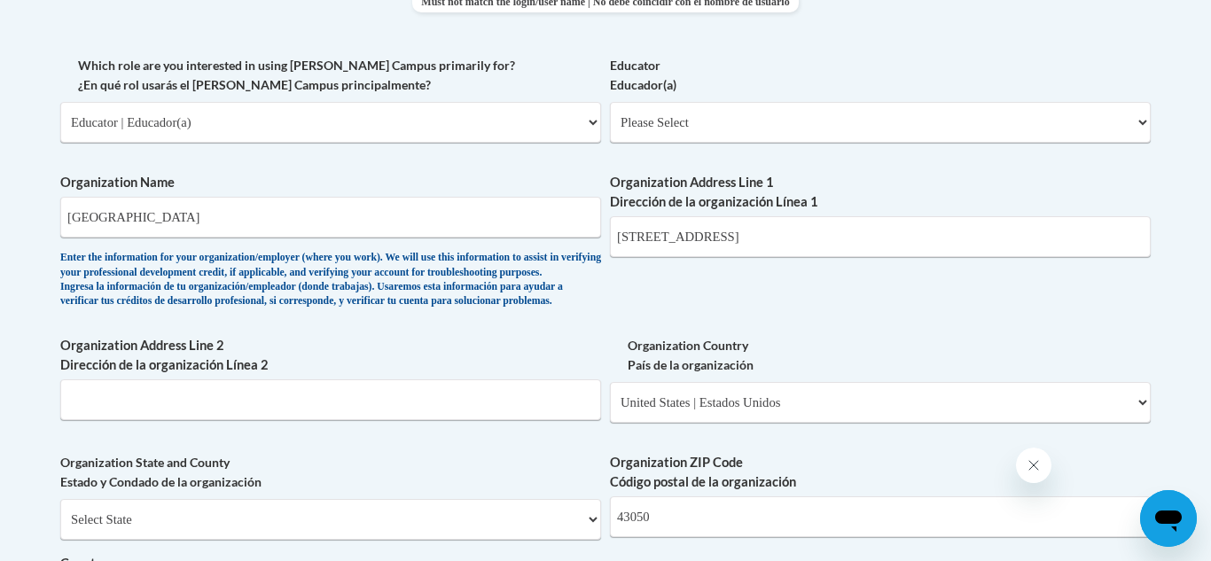
click at [377, 403] on span "Organization Address Line 2 Dirección de la organización Línea 2" at bounding box center [330, 378] width 541 height 84
click at [460, 420] on input "Organization Address Line 2 Dirección de la organización Línea 2" at bounding box center [330, 399] width 541 height 41
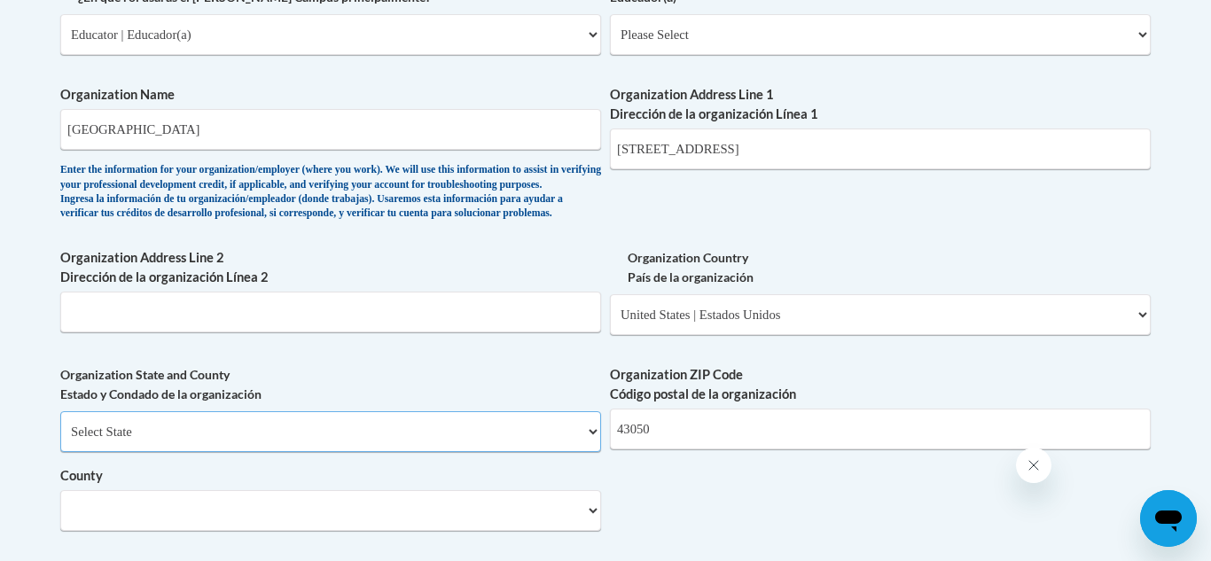
click at [490, 452] on select "Select State [US_STATE] [US_STATE] [US_STATE] [US_STATE] [US_STATE] [US_STATE] …" at bounding box center [330, 431] width 541 height 41
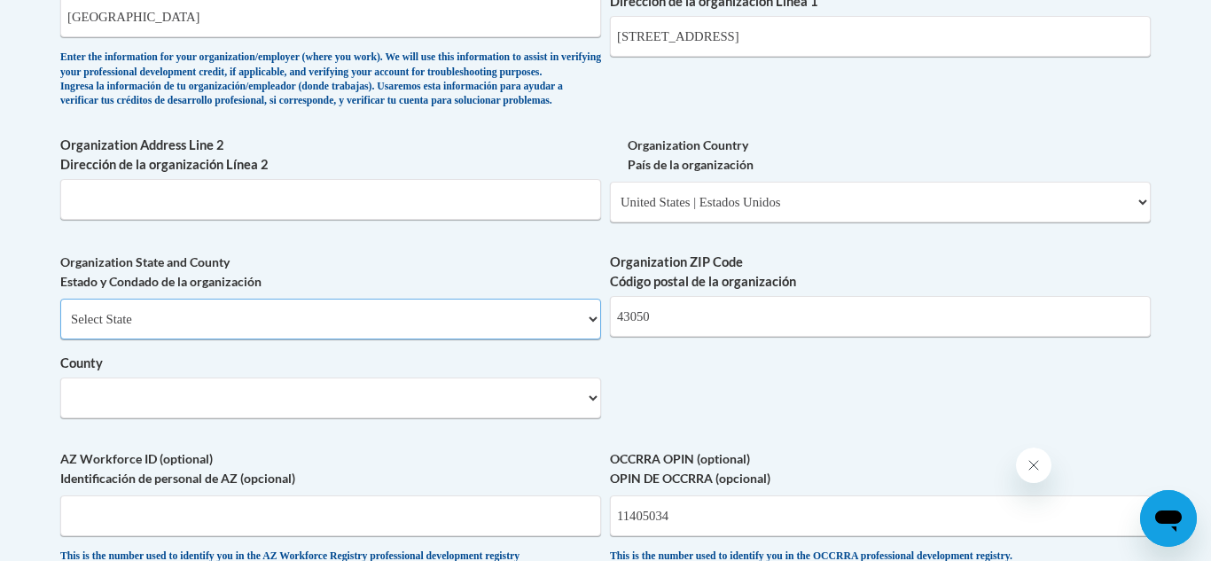
scroll to position [1226, 0]
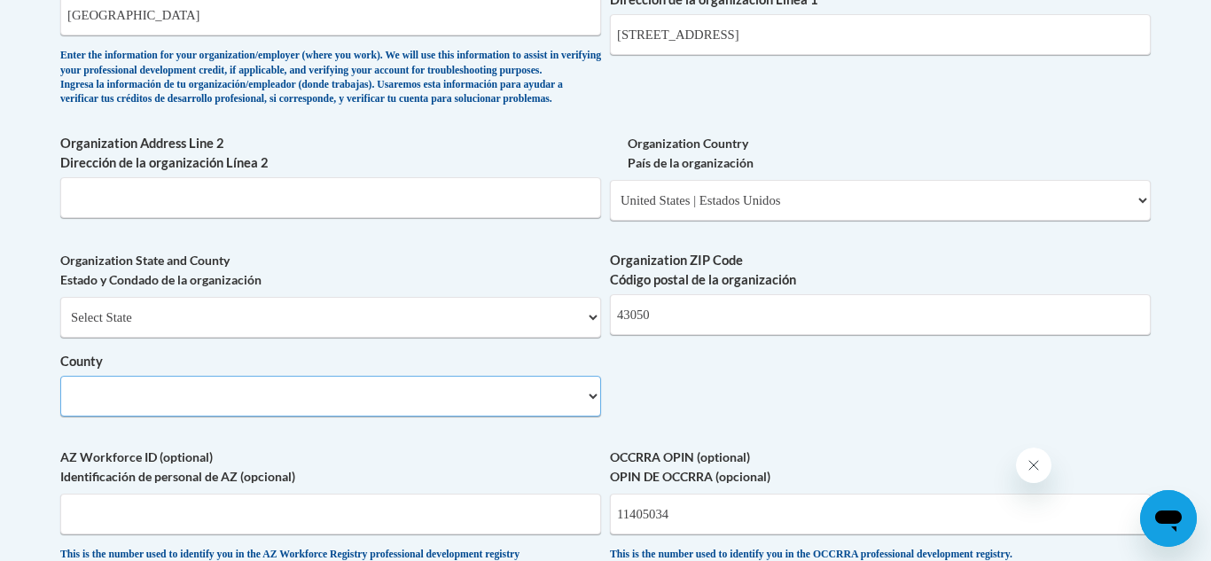
click at [585, 417] on select "County" at bounding box center [330, 396] width 541 height 41
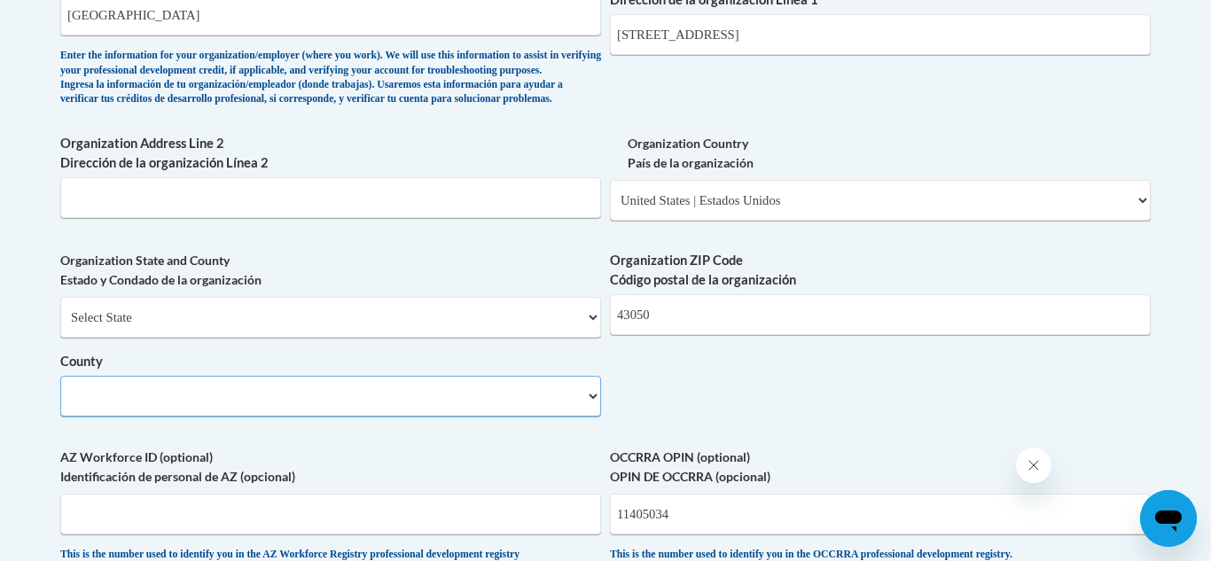
click at [585, 417] on select "County" at bounding box center [330, 396] width 541 height 41
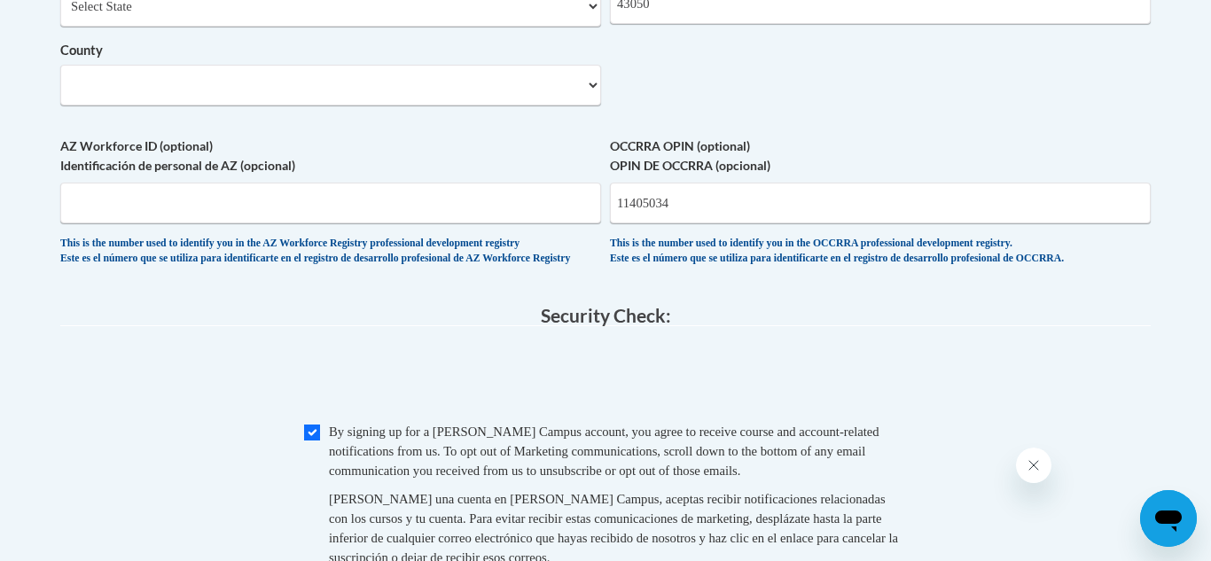
scroll to position [1534, 0]
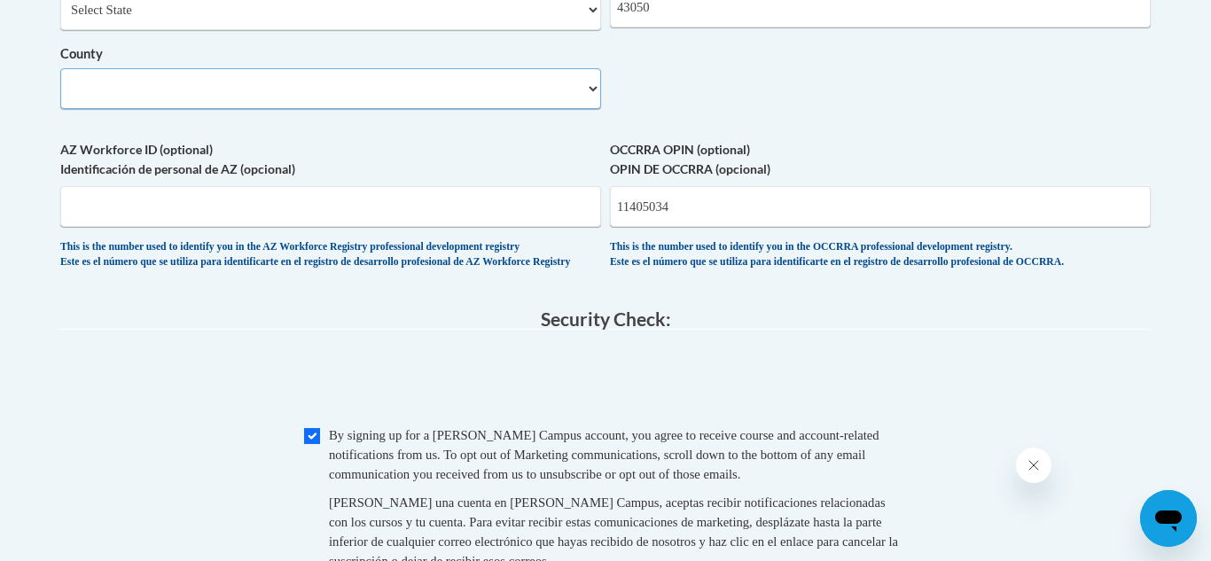
click at [585, 109] on select "County" at bounding box center [330, 88] width 541 height 41
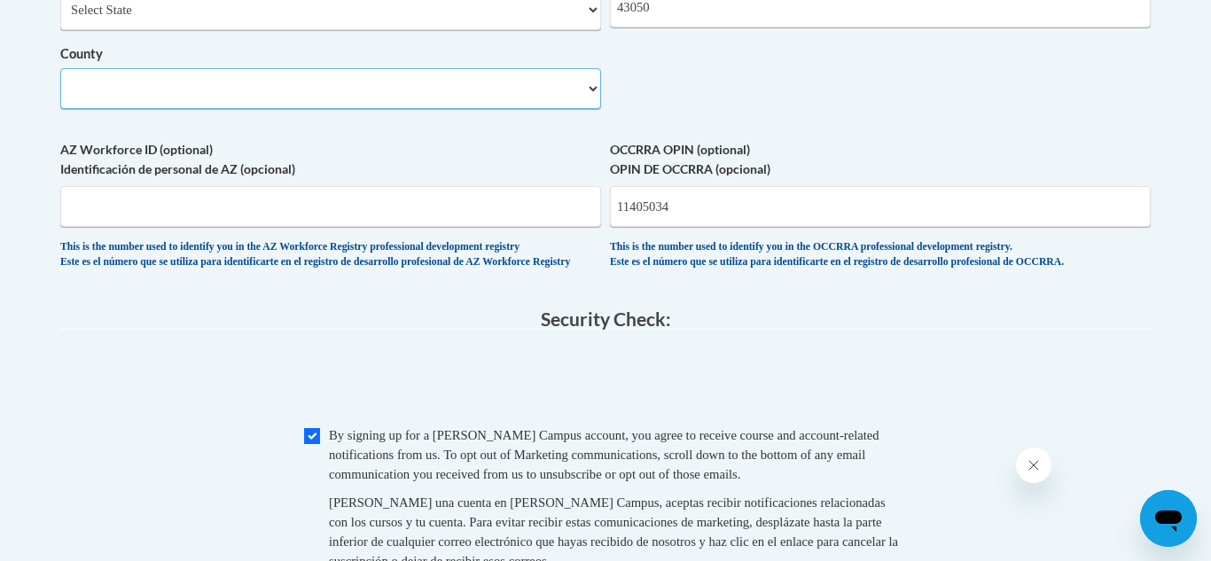
click at [585, 109] on select "County" at bounding box center [330, 88] width 541 height 41
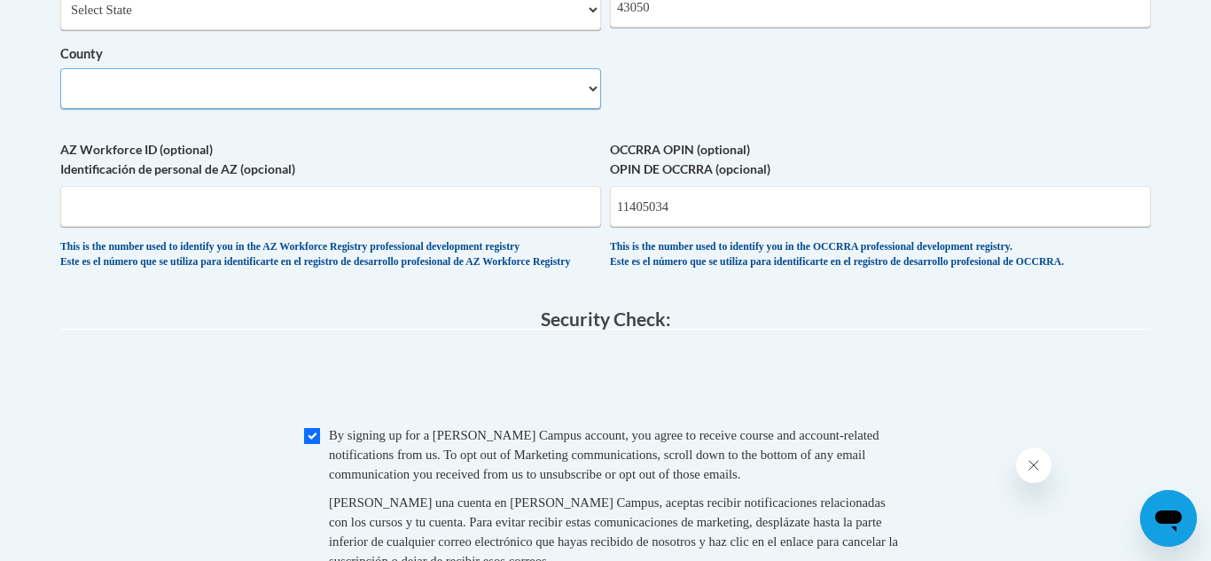
click at [585, 109] on select "County" at bounding box center [330, 88] width 541 height 41
click at [1042, 470] on button "Close message from company" at bounding box center [1033, 465] width 35 height 35
click at [226, 103] on select "County" at bounding box center [330, 88] width 541 height 41
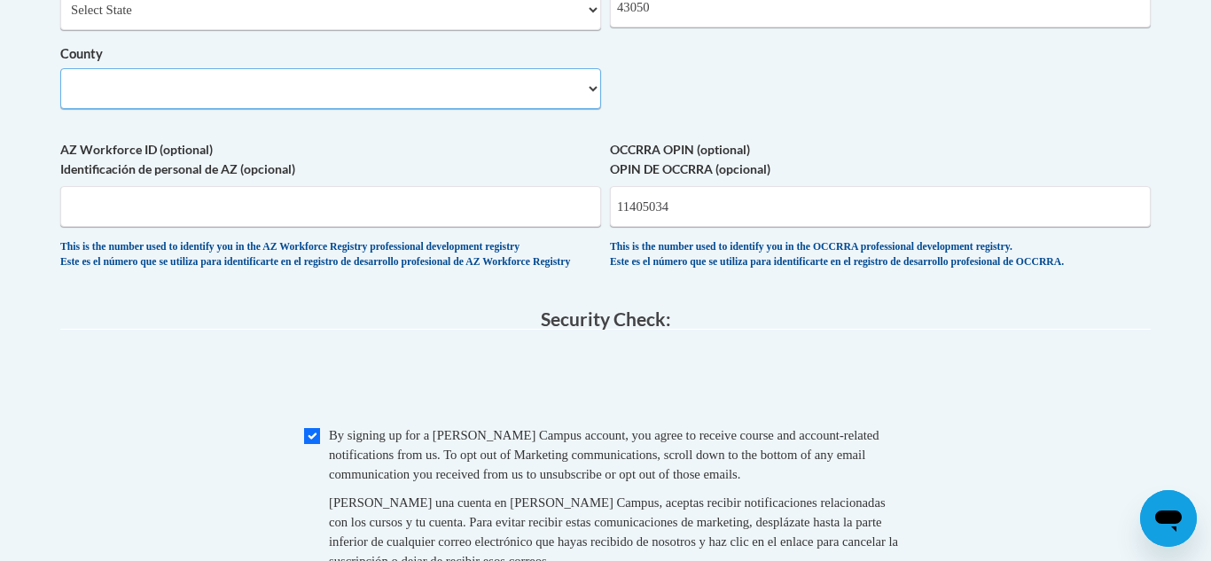
click at [226, 103] on select "County" at bounding box center [330, 88] width 541 height 41
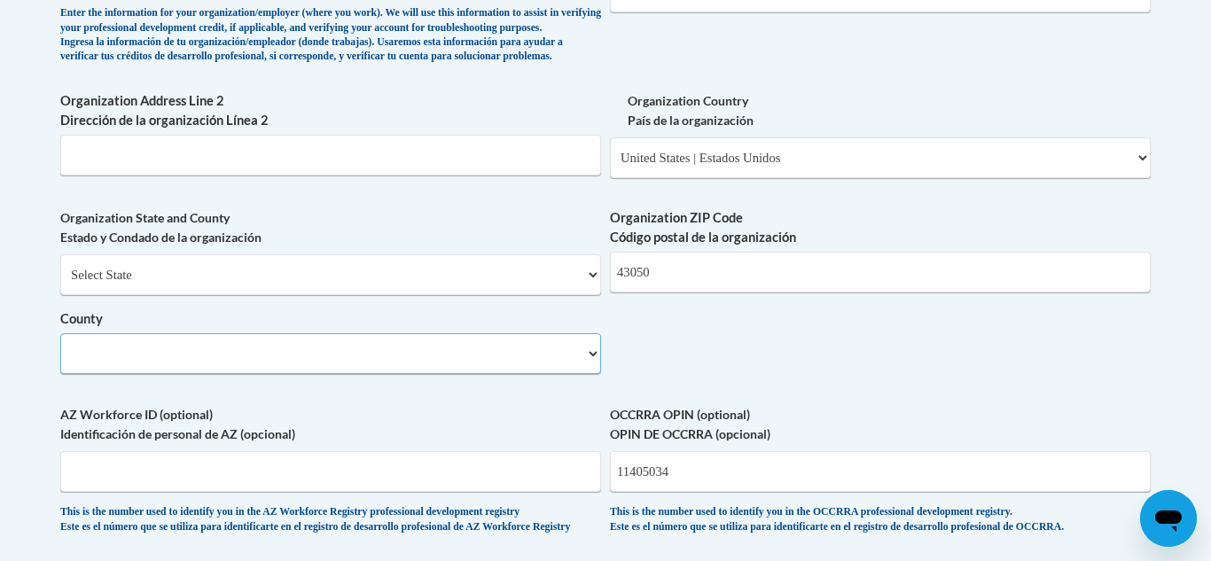
scroll to position [1260, 0]
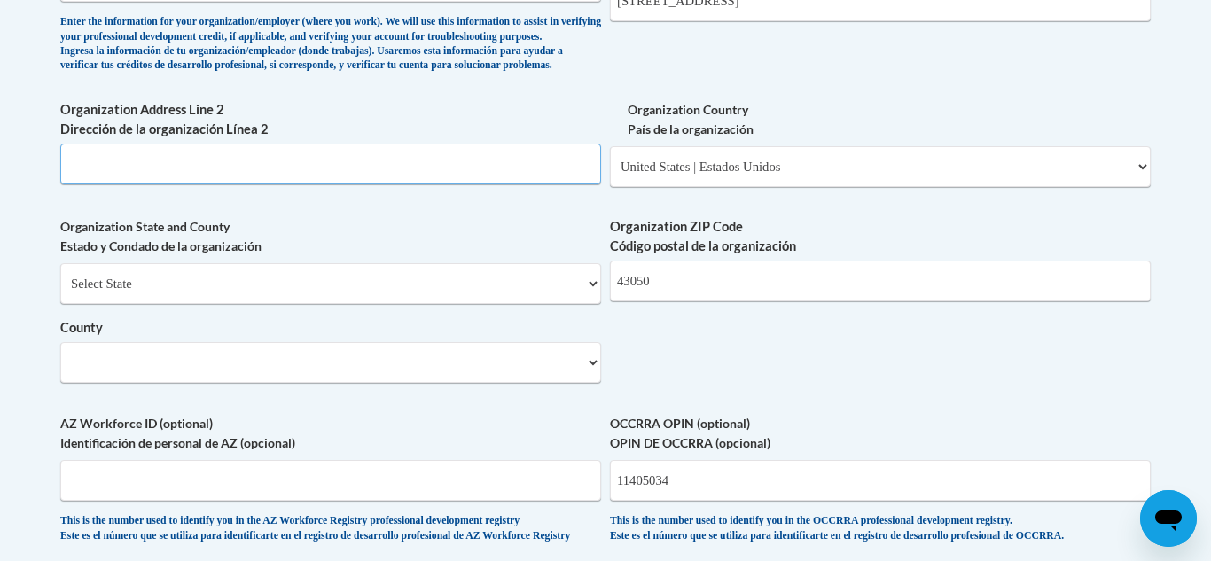
click at [459, 184] on input "Organization Address Line 2 Dirección de la organización Línea 2" at bounding box center [330, 164] width 541 height 41
click at [376, 383] on select "County" at bounding box center [330, 362] width 541 height 41
click at [307, 383] on select "County" at bounding box center [330, 362] width 541 height 41
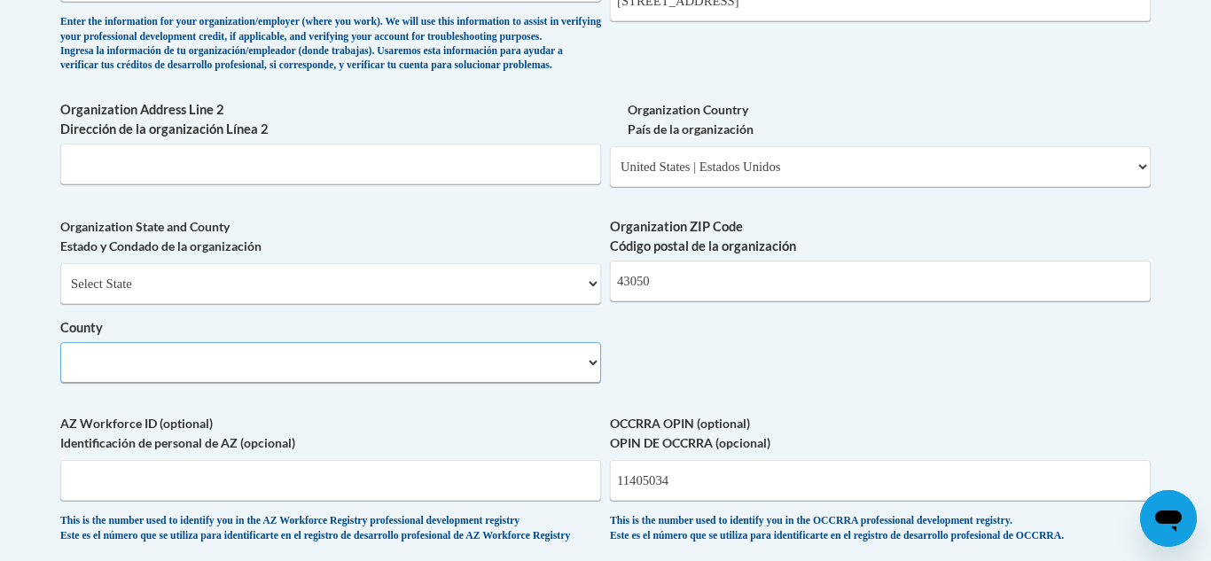
click at [307, 383] on select "County" at bounding box center [330, 362] width 541 height 41
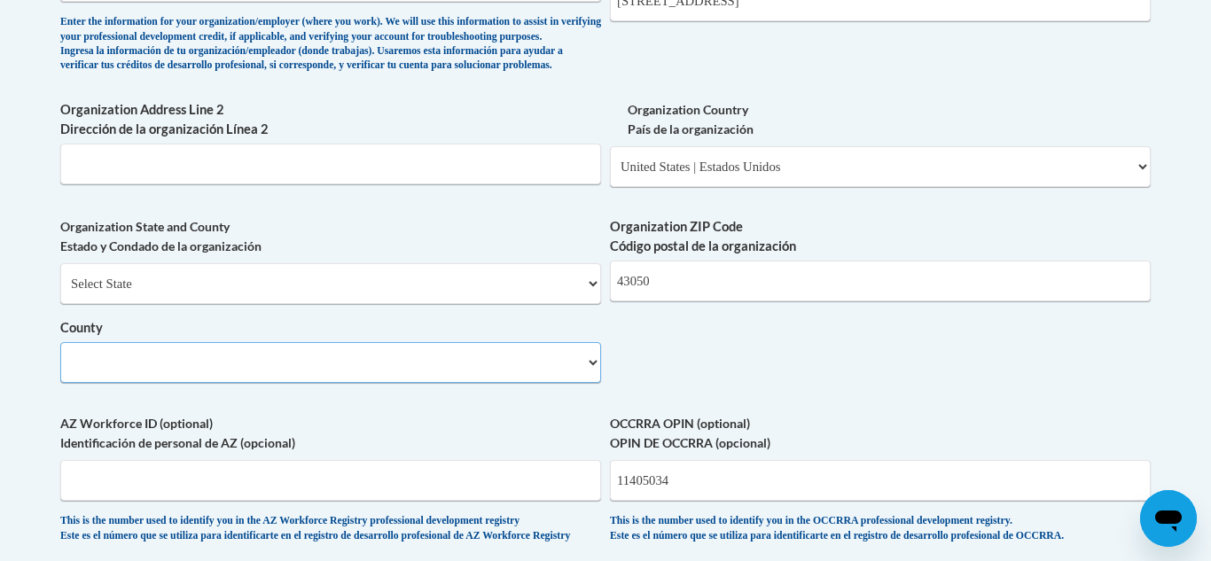
click at [307, 383] on select "County" at bounding box center [330, 362] width 541 height 41
select select
